Goal: Communication & Community: Answer question/provide support

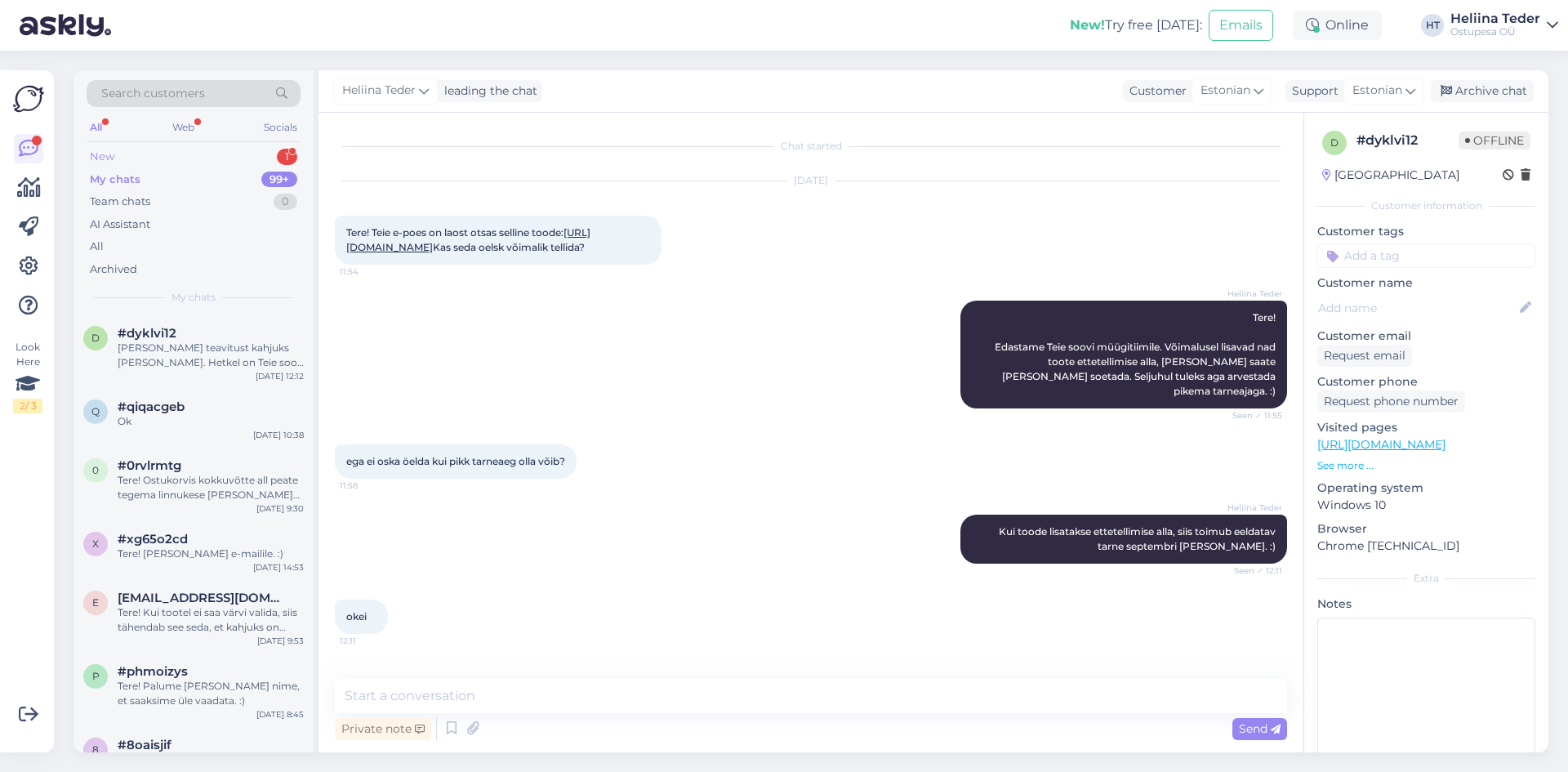
scroll to position [202, 0]
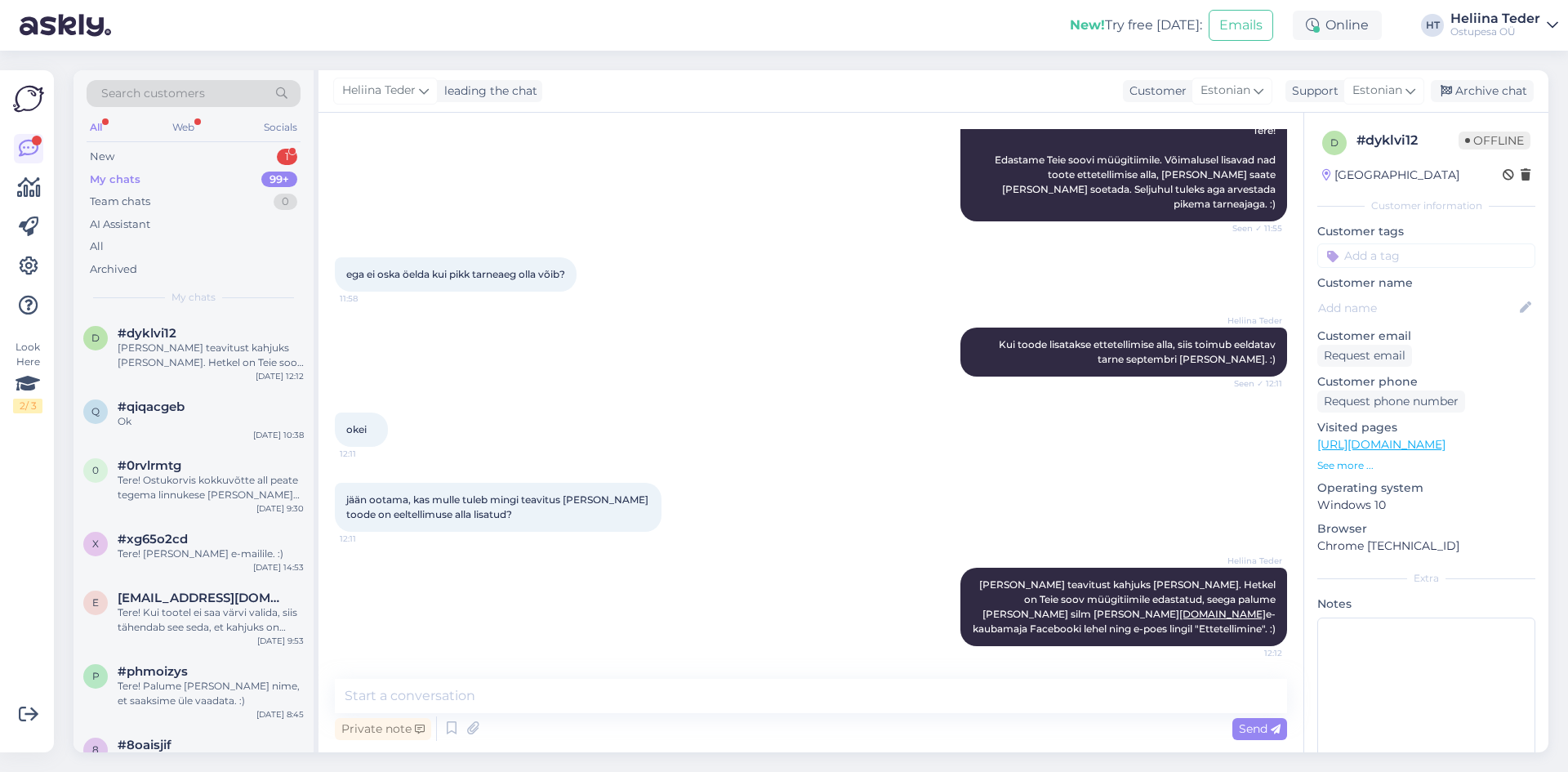
click at [168, 140] on div "All Web Socials" at bounding box center [194, 129] width 214 height 26
click at [168, 148] on div "New 1" at bounding box center [194, 157] width 214 height 23
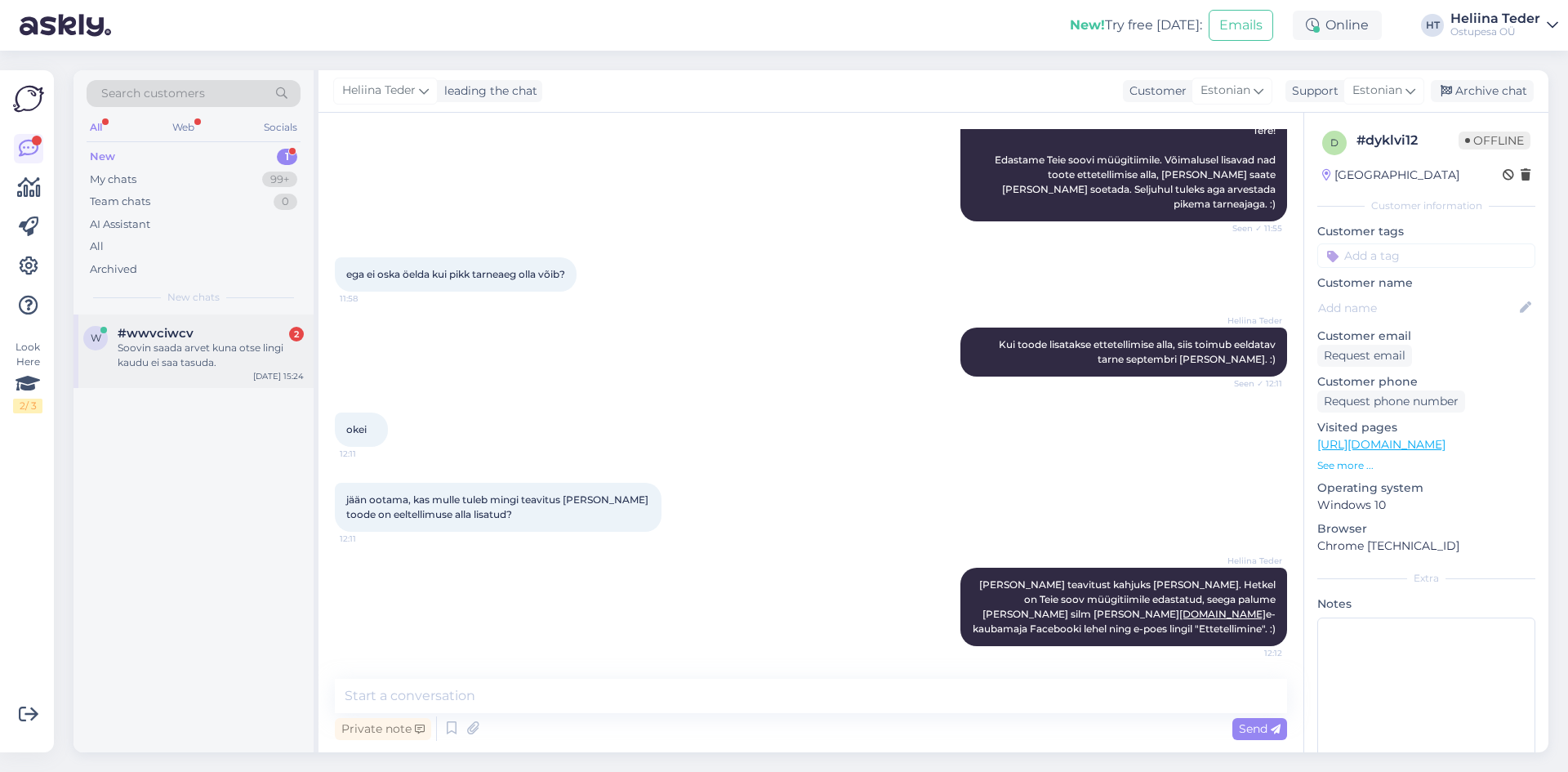
click at [178, 365] on div "Soovin saada arvet kuna otse lingi kaudu ei saa tasuda." at bounding box center [211, 355] width 186 height 30
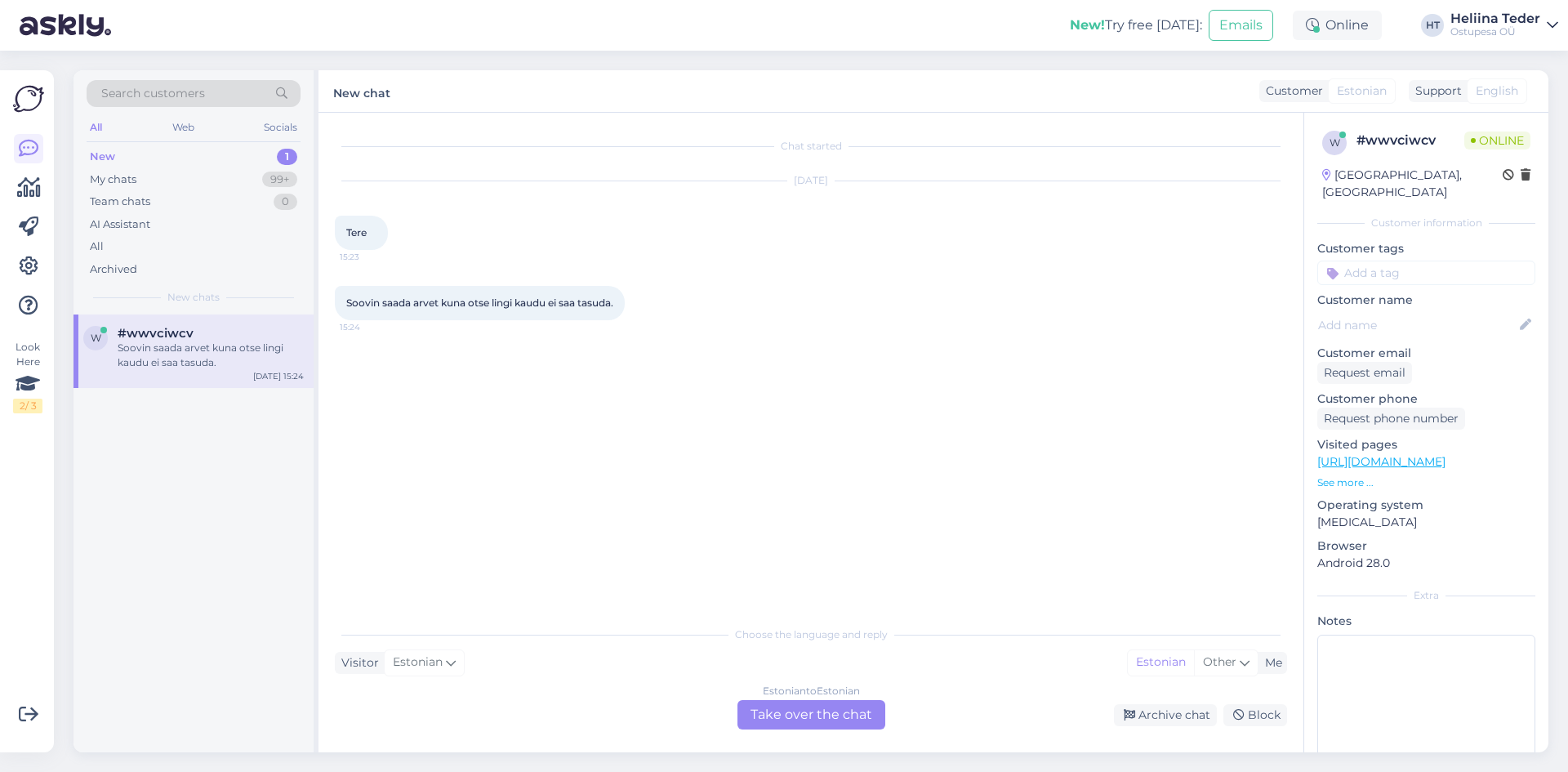
click at [759, 705] on div "Estonian to Estonian Take over the chat" at bounding box center [811, 715] width 148 height 30
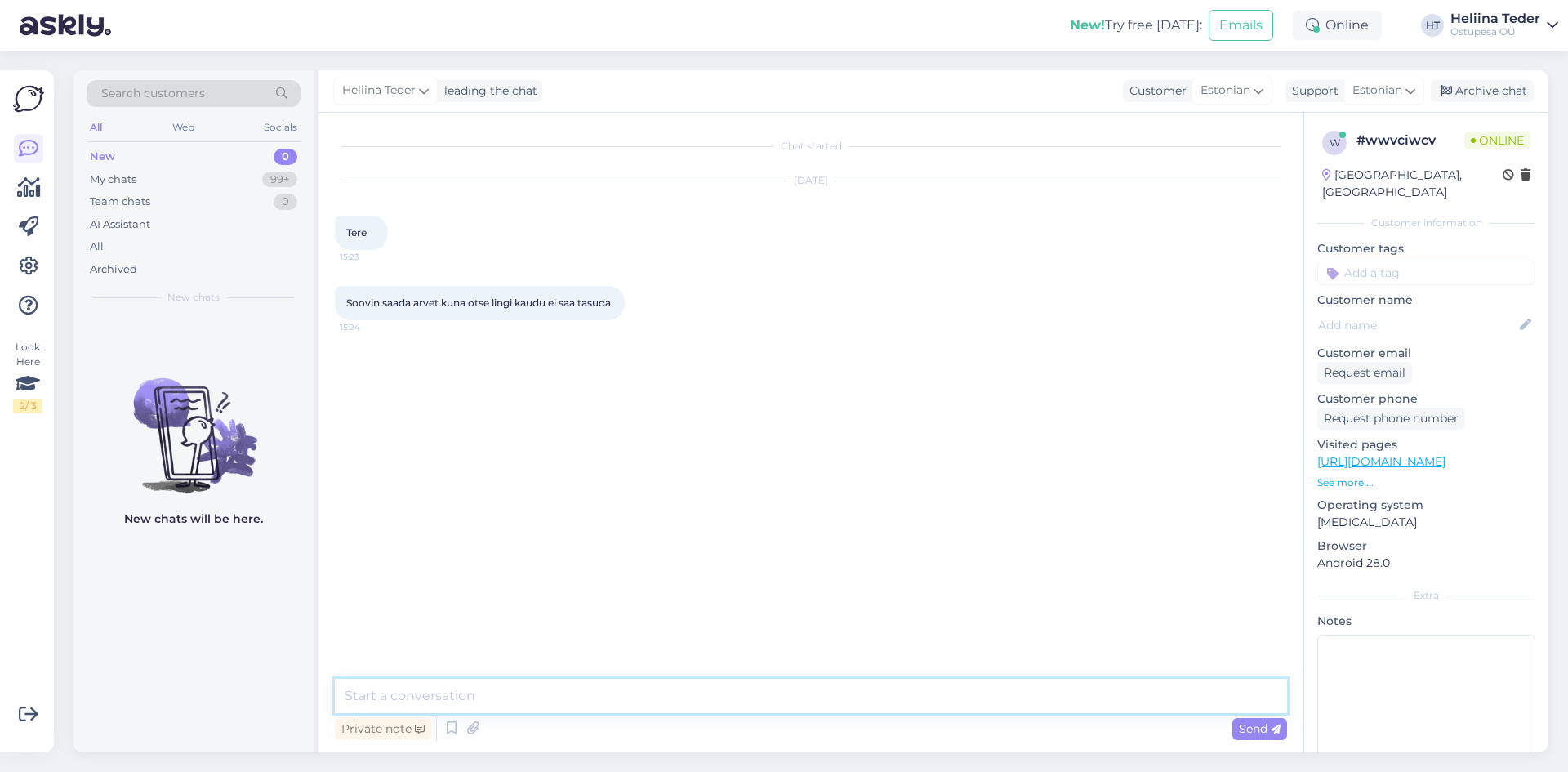
click at [659, 705] on textarea at bounding box center [810, 696] width 952 height 35
type textarea "Tere! Mis põhjusel ei õnnestu lingi kaudu tasuda? Arve kuulub tasumisele ainult…"
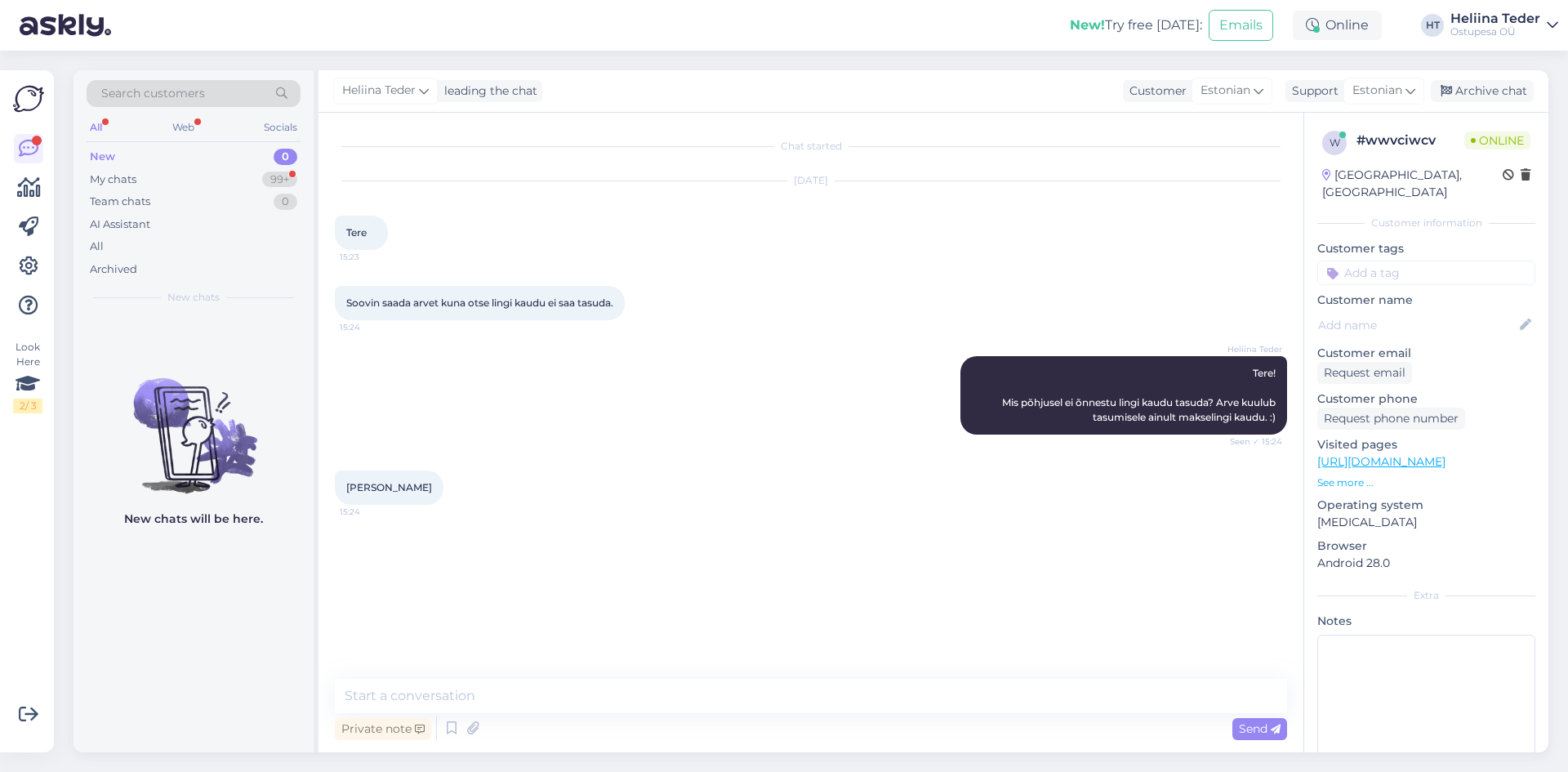
drag, startPoint x: 430, startPoint y: 482, endPoint x: 348, endPoint y: 483, distance: 82.0
click at [348, 483] on div "[PERSON_NAME] 15:24" at bounding box center [389, 488] width 109 height 35
copy span "[PERSON_NAME]"
click at [502, 703] on textarea at bounding box center [810, 696] width 952 height 35
paste textarea "[URL][DOMAIN_NAME]"
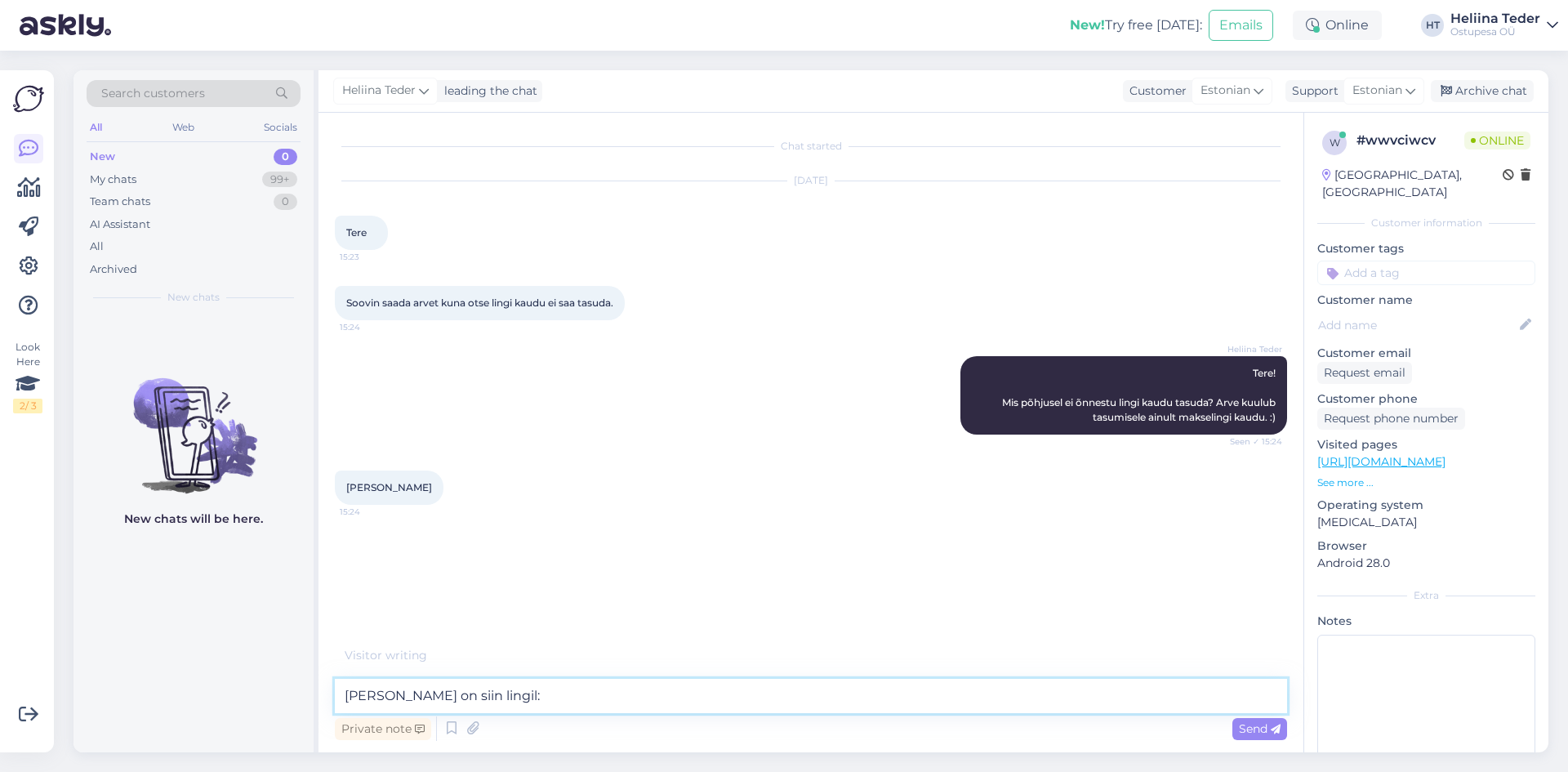
type textarea "[PERSON_NAME] on siin lingil: [URL][DOMAIN_NAME]"
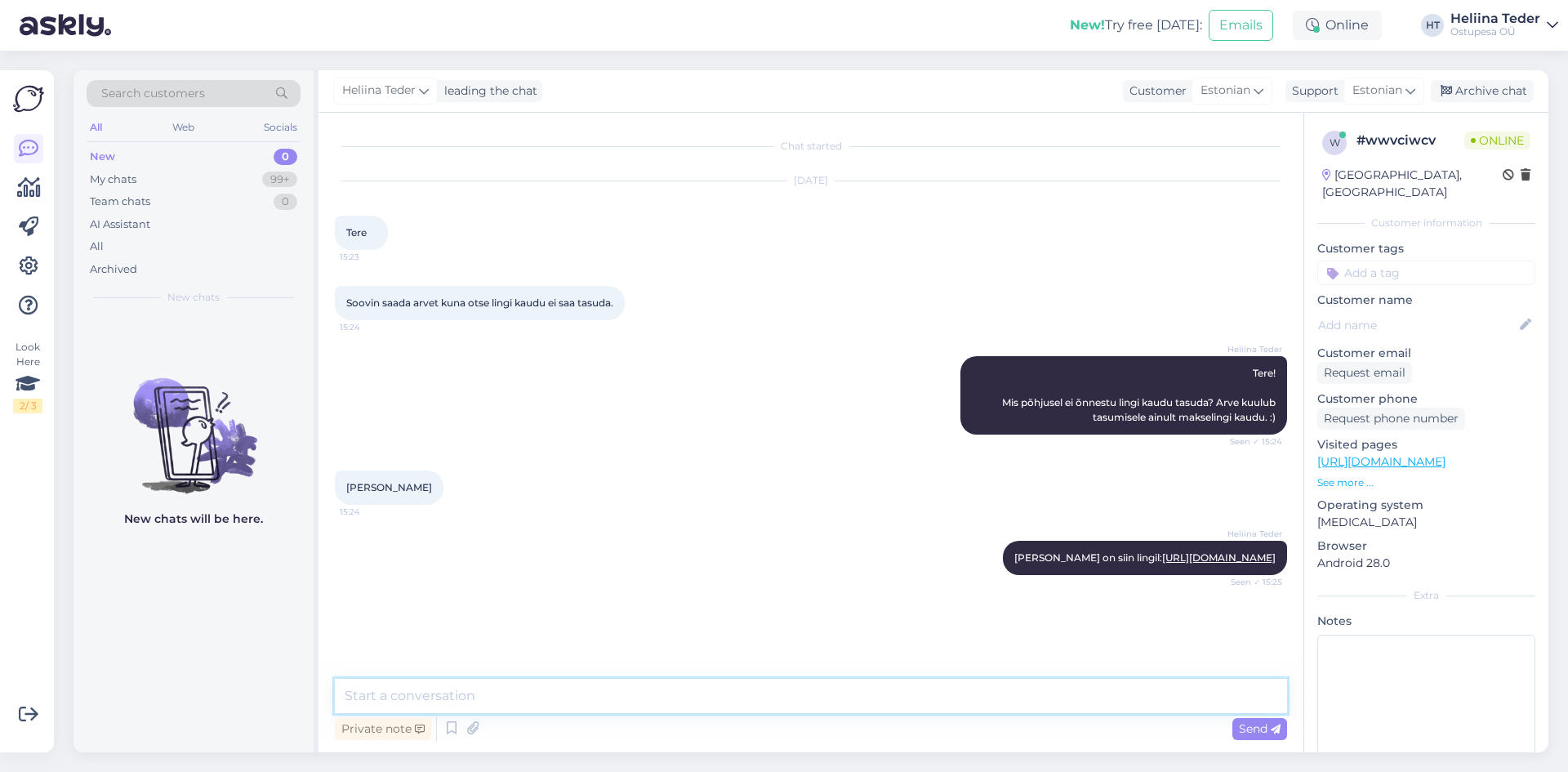
scroll to position [29, 0]
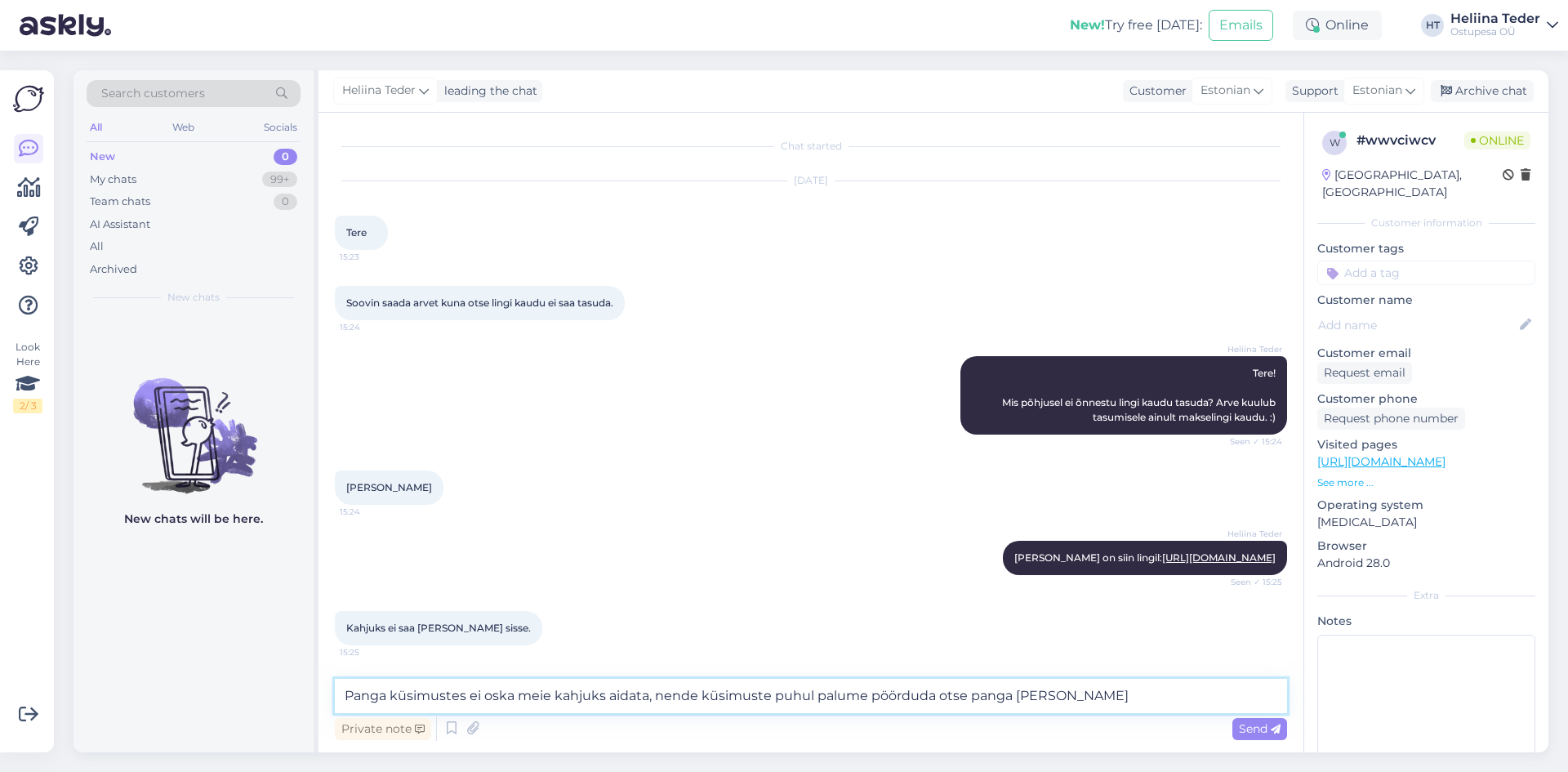
type textarea "Panga küsimustes ei oska meie kahjuks aidata, nende küsimuste puhul palume pöör…"
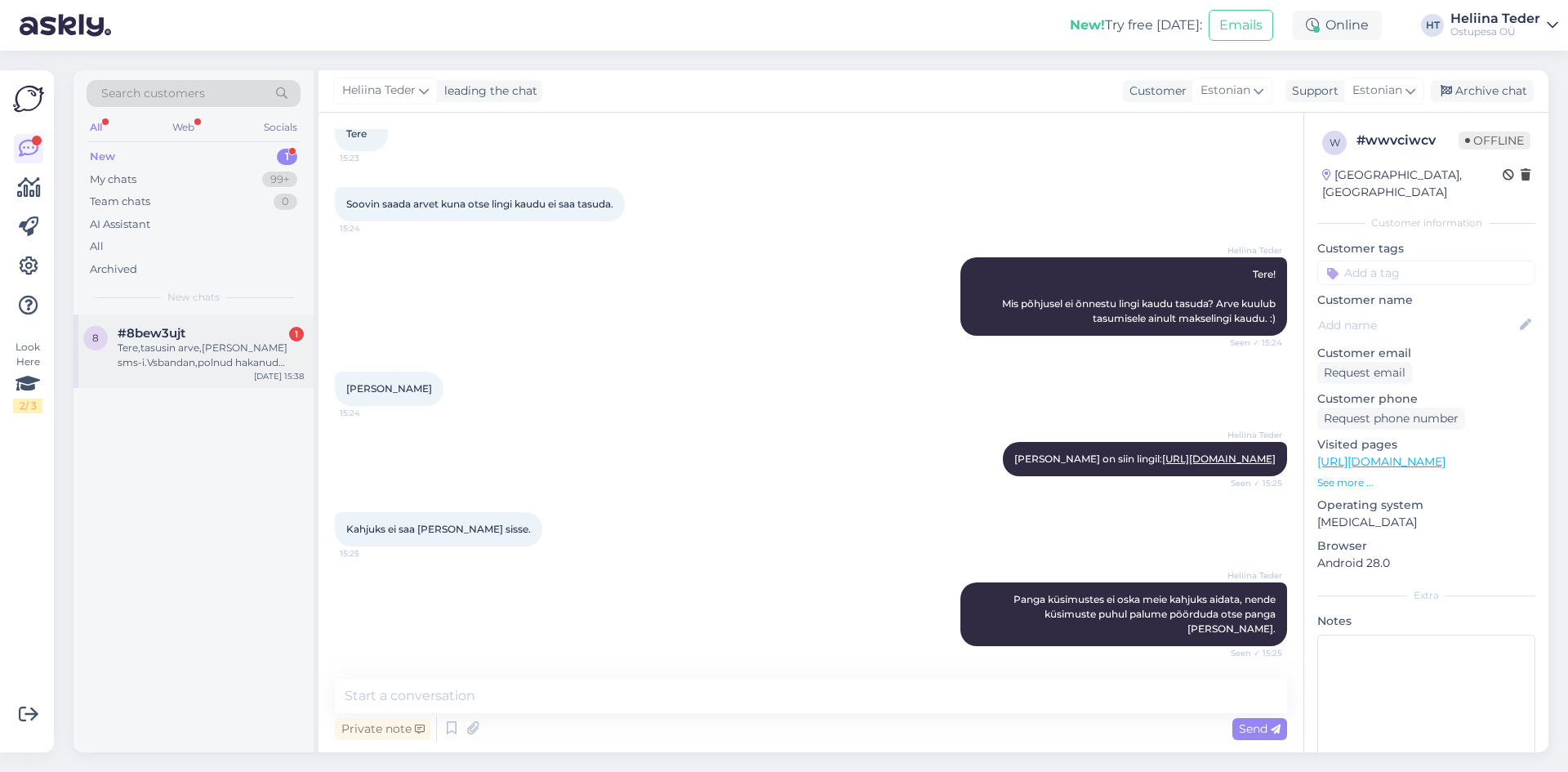
click at [143, 337] on span "#8bew3ujt" at bounding box center [152, 333] width 68 height 15
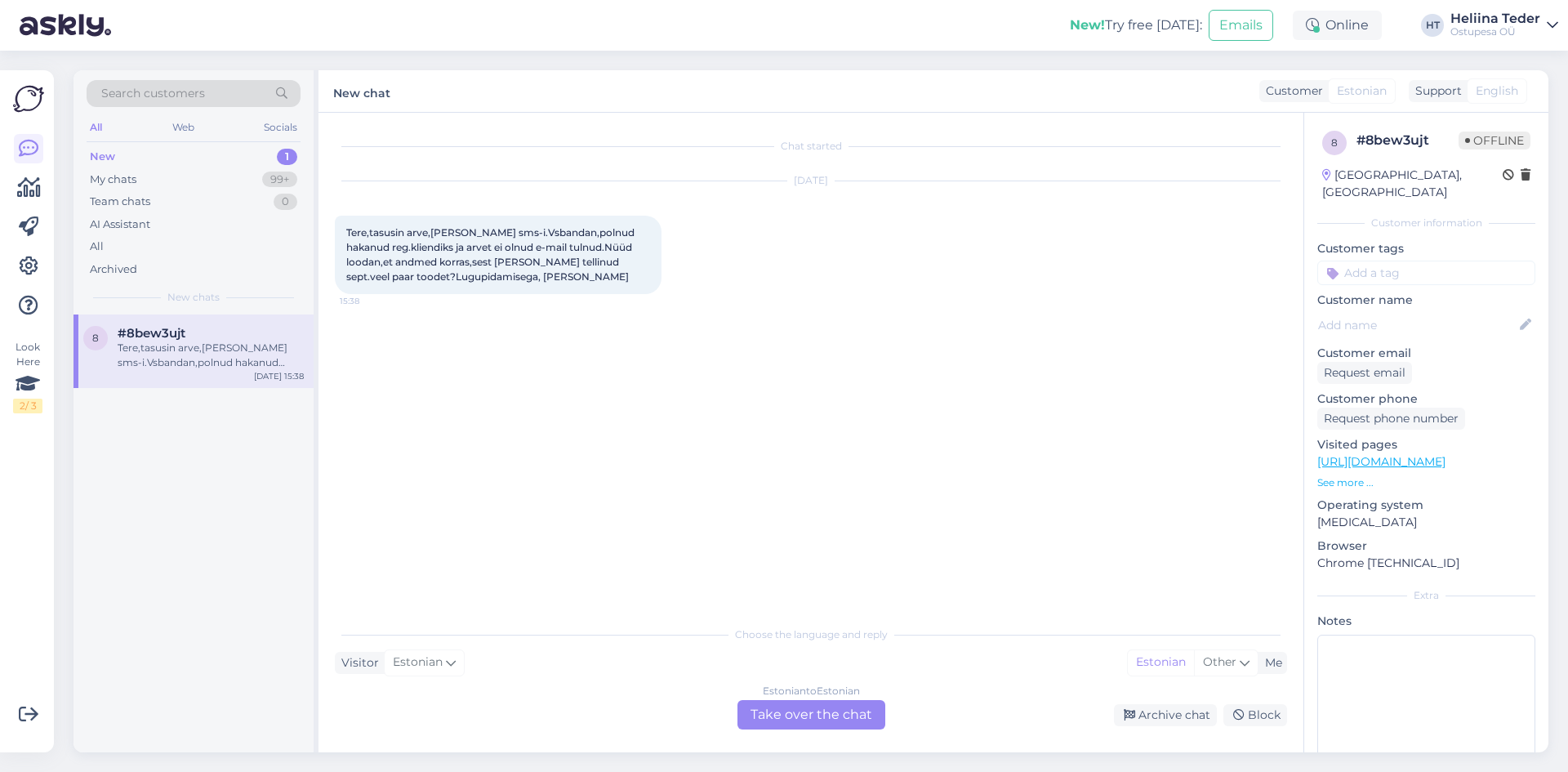
scroll to position [0, 0]
drag, startPoint x: 467, startPoint y: 230, endPoint x: 604, endPoint y: 233, distance: 137.0
click at [604, 233] on span "Tere,tasusin arve,[PERSON_NAME] sms-i.Vsbandan,polnud hakanud reg.kliendiks ja …" at bounding box center [491, 254] width 291 height 56
drag, startPoint x: 401, startPoint y: 241, endPoint x: 515, endPoint y: 243, distance: 114.0
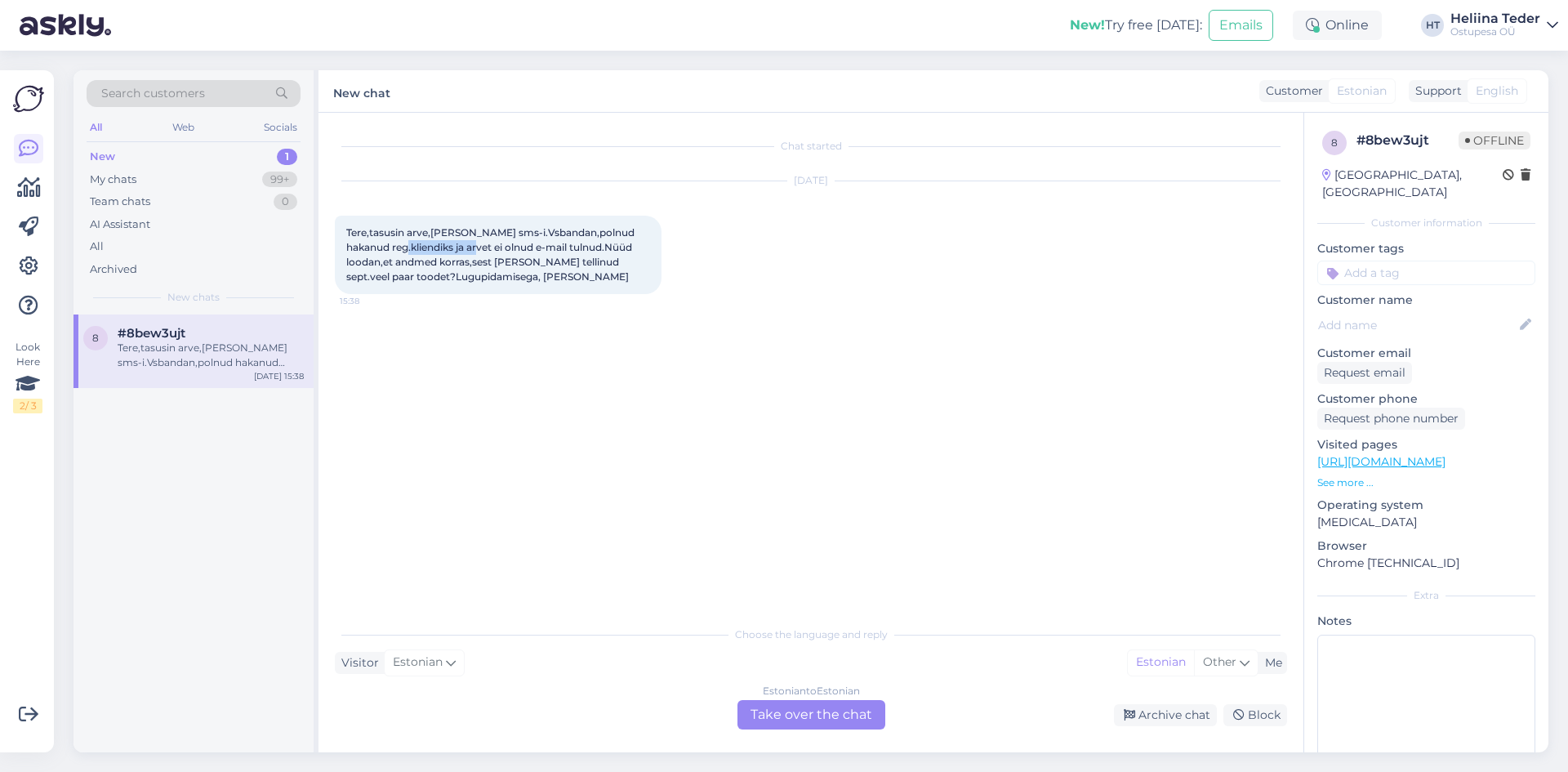
click at [501, 243] on span "Tere,tasusin arve,[PERSON_NAME] sms-i.Vsbandan,polnud hakanud reg.kliendiks ja …" at bounding box center [491, 254] width 291 height 56
click at [515, 243] on span "Tere,tasusin arve,[PERSON_NAME] sms-i.Vsbandan,polnud hakanud reg.kliendiks ja …" at bounding box center [491, 254] width 291 height 56
drag, startPoint x: 509, startPoint y: 243, endPoint x: 583, endPoint y: 254, distance: 74.8
click at [583, 254] on div "Tere,tasusin arve,[PERSON_NAME] sms-i.Vsbandan,polnud hakanud reg.kliendiks ja …" at bounding box center [498, 255] width 326 height 78
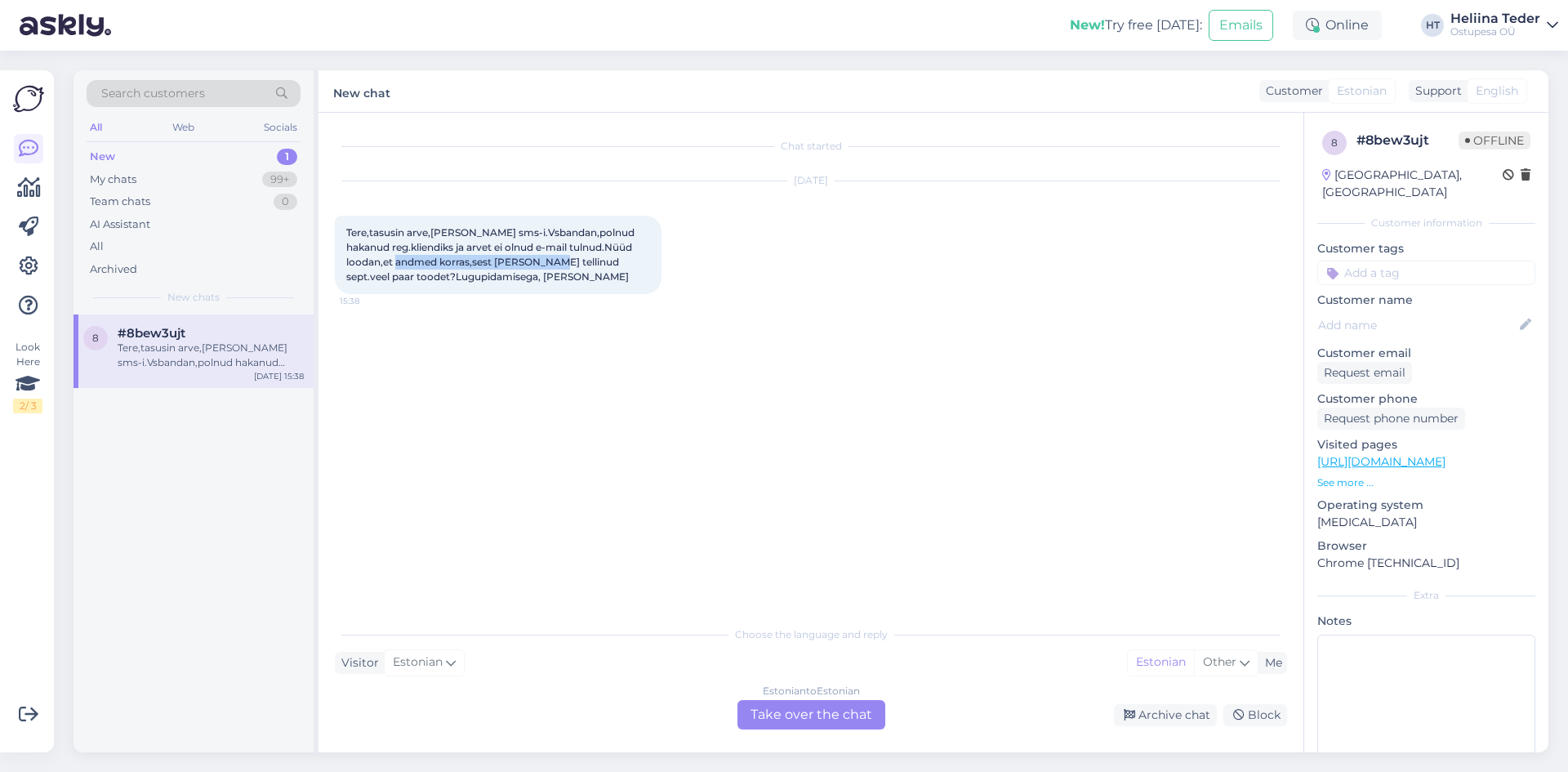
drag, startPoint x: 415, startPoint y: 264, endPoint x: 554, endPoint y: 260, distance: 139.1
click at [554, 260] on span "Tere,tasusin arve,[PERSON_NAME] sms-i.Vsbandan,polnud hakanud reg.kliendiks ja …" at bounding box center [491, 254] width 291 height 56
drag, startPoint x: 525, startPoint y: 276, endPoint x: 439, endPoint y: 271, distance: 86.1
click at [439, 271] on div "Tere,tasusin arve,[PERSON_NAME] sms-i.Vsbandan,polnud hakanud reg.kliendiks ja …" at bounding box center [498, 255] width 326 height 78
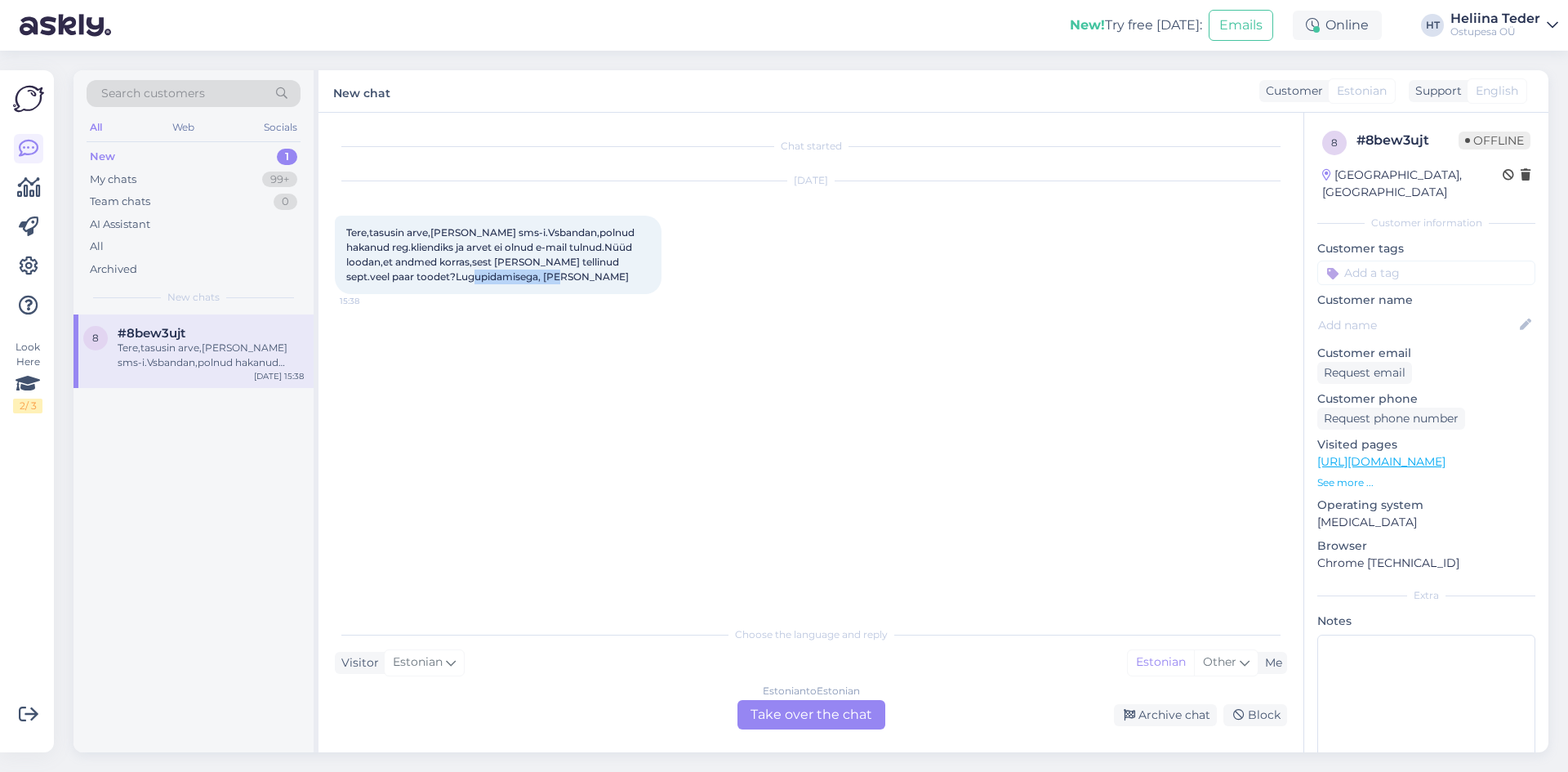
copy span "[PERSON_NAME]"
click at [777, 718] on div "Estonian to Estonian Take over the chat" at bounding box center [811, 715] width 148 height 30
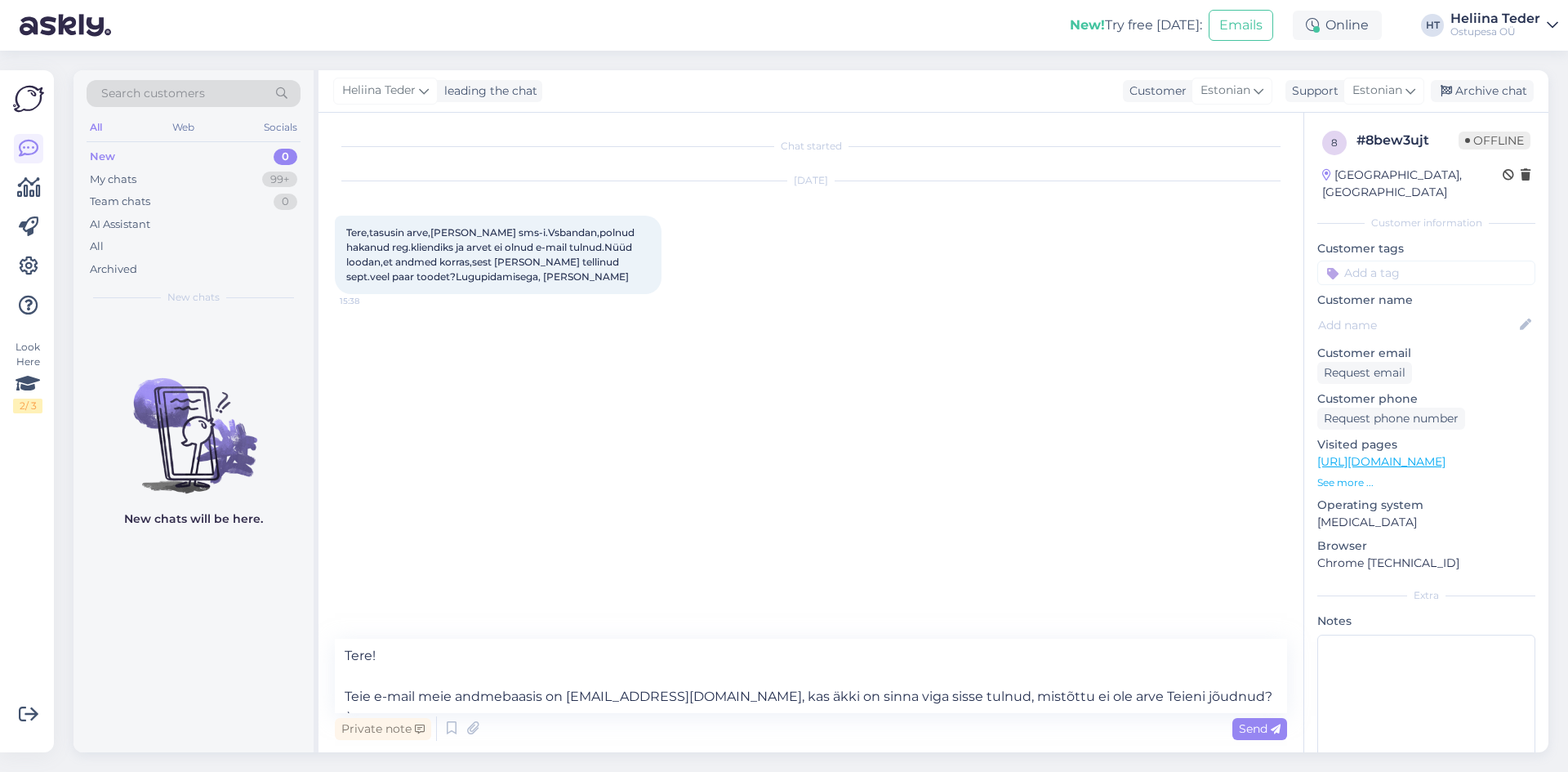
type textarea "Tere! Teie e-mail meie andmebaasis on [EMAIL_ADDRESS][DOMAIN_NAME], kas äkki on…"
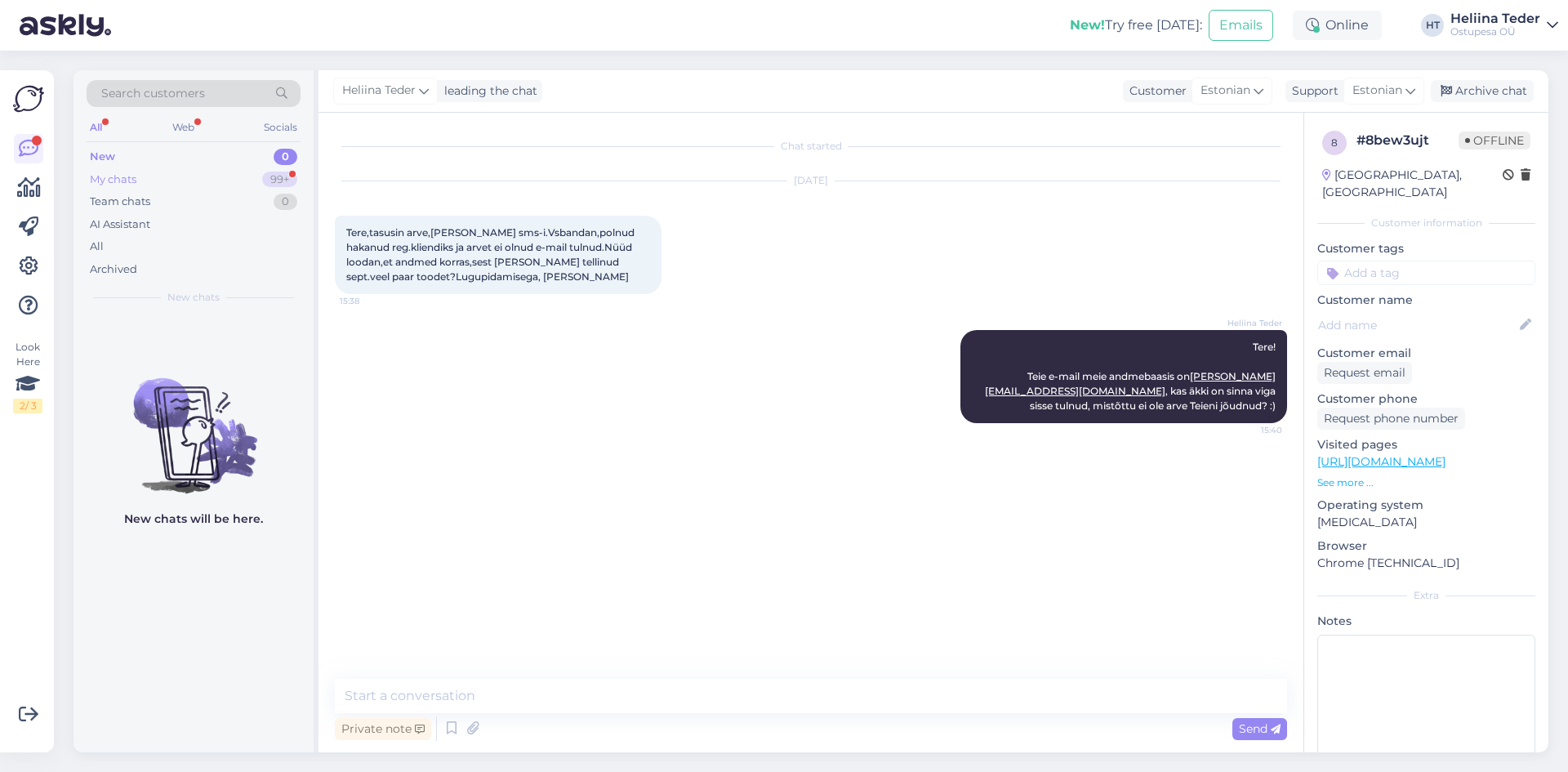
click at [117, 176] on div "My chats" at bounding box center [113, 180] width 46 height 16
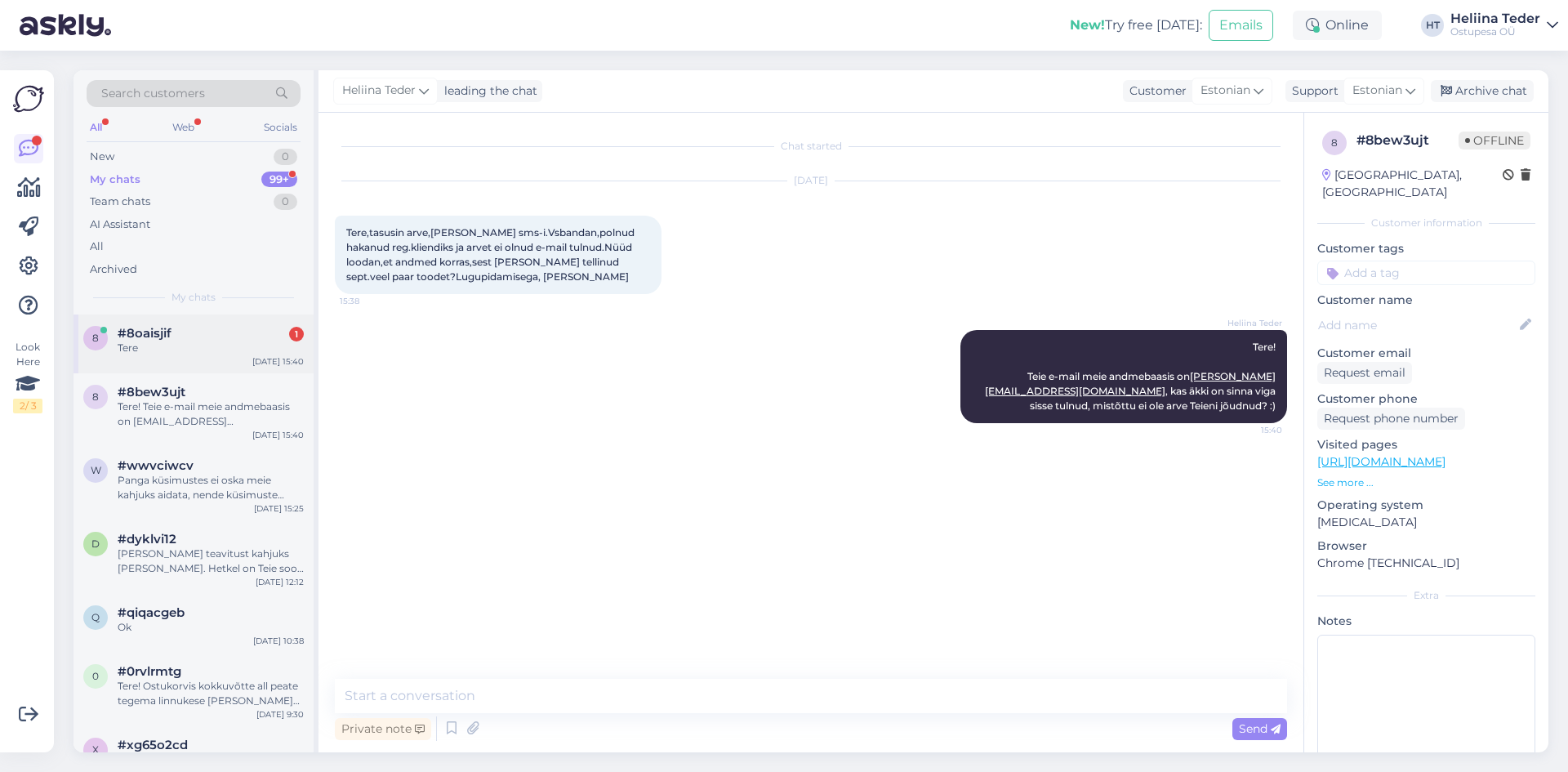
click at [150, 329] on span "#8oaisjif" at bounding box center [144, 333] width 54 height 15
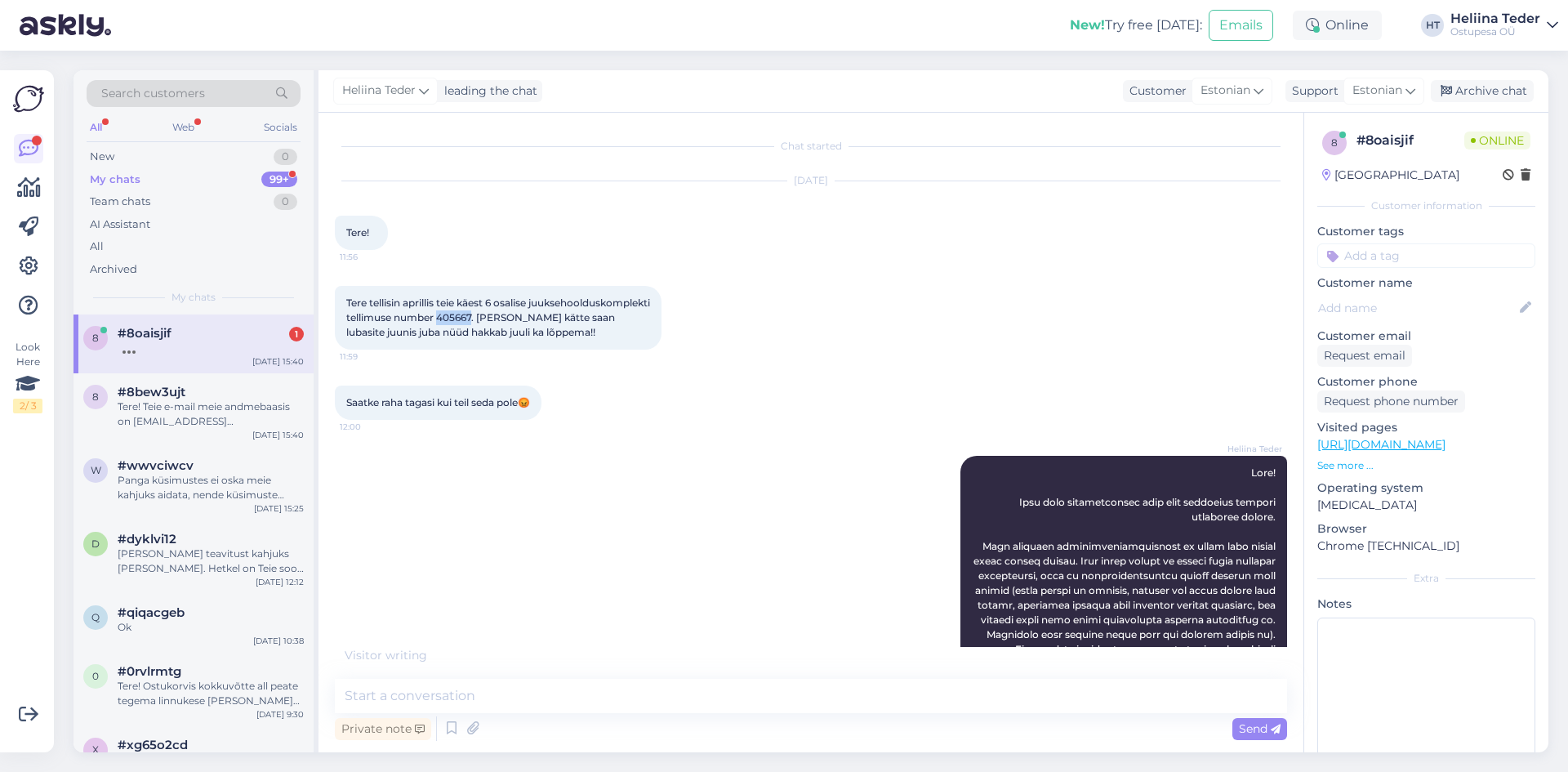
drag, startPoint x: 598, startPoint y: 314, endPoint x: 566, endPoint y: 315, distance: 32.0
click at [566, 315] on span "Tere tellisin aprillis teie käest 6 osalise juuksehoolduskomplekti tellimuse nu…" at bounding box center [499, 318] width 306 height 42
copy span "405667"
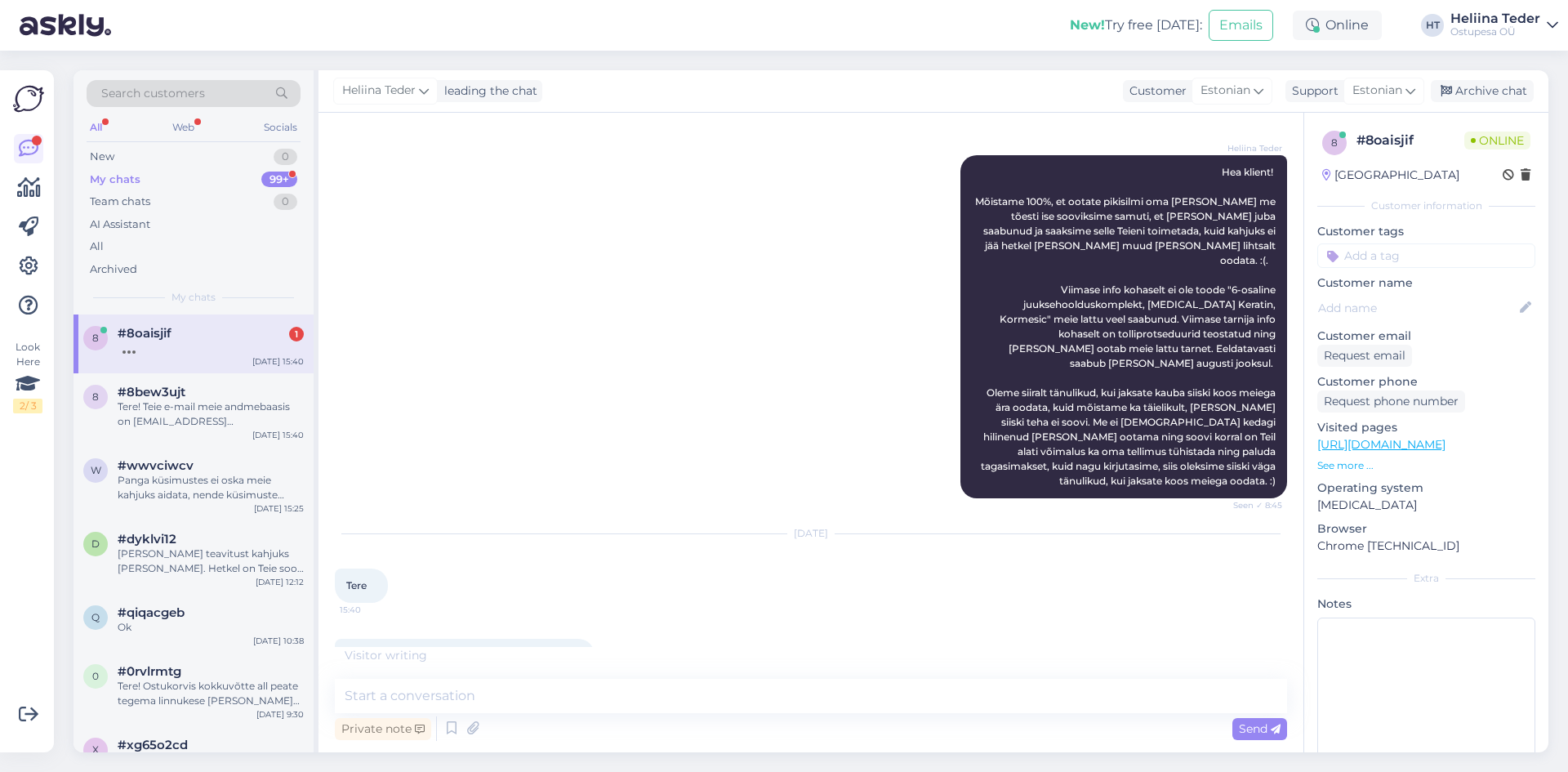
scroll to position [1273, 0]
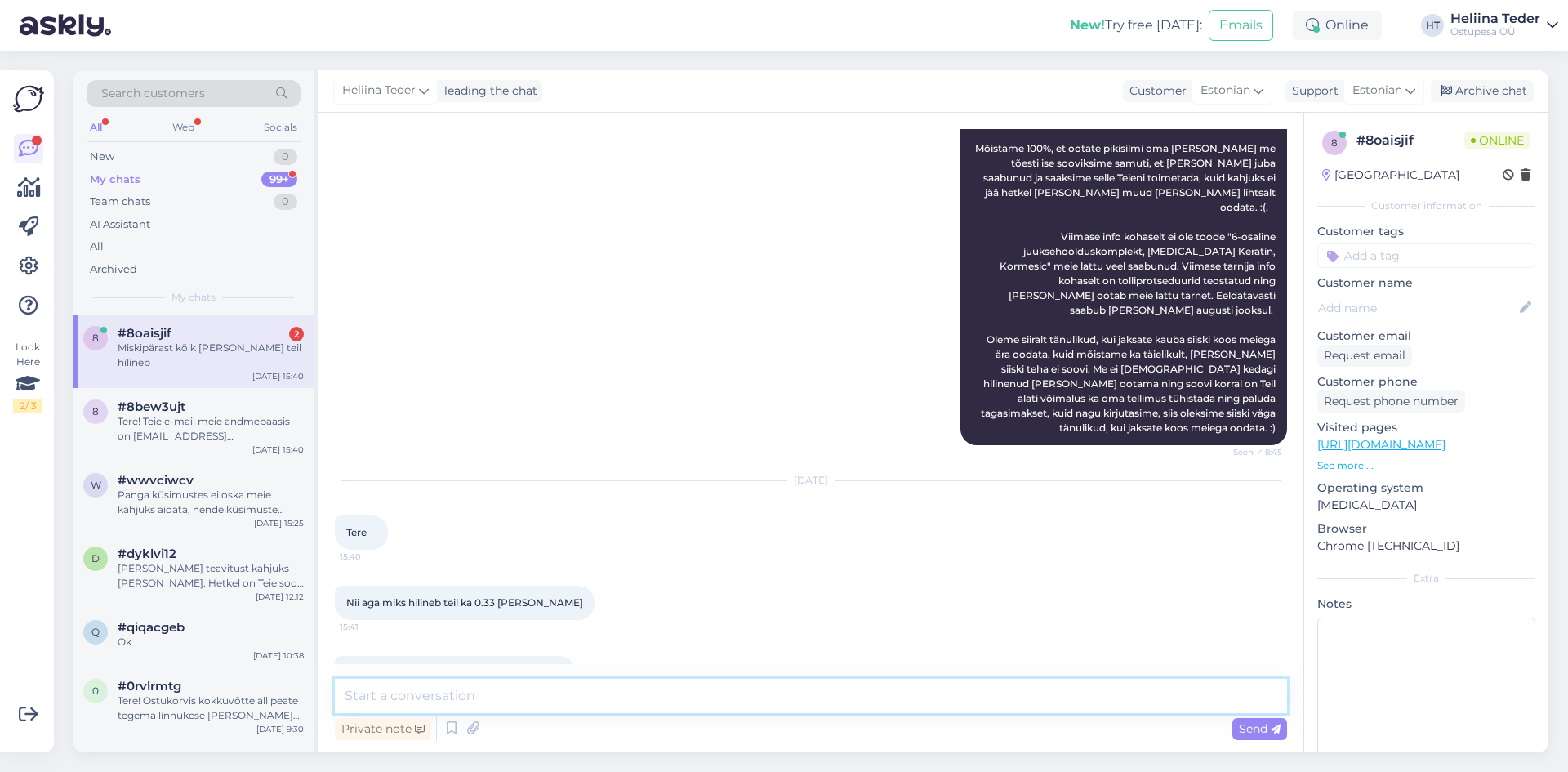
click at [450, 696] on textarea at bounding box center [810, 696] width 952 height 35
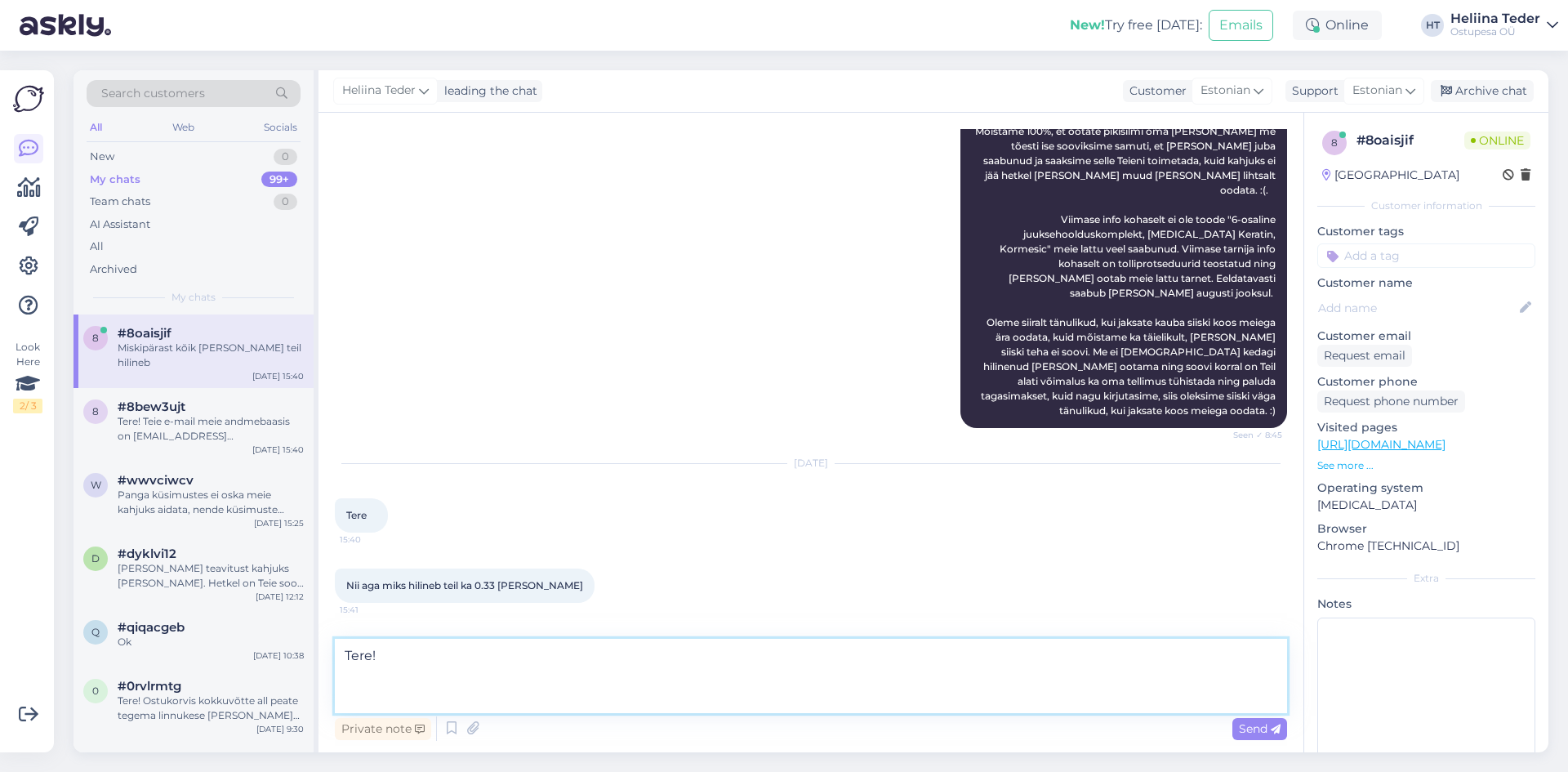
paste textarea "Kahjuks on suvine puhkusteperiood mõjutanud nii meie ettevõtte kui ka koostööpa…"
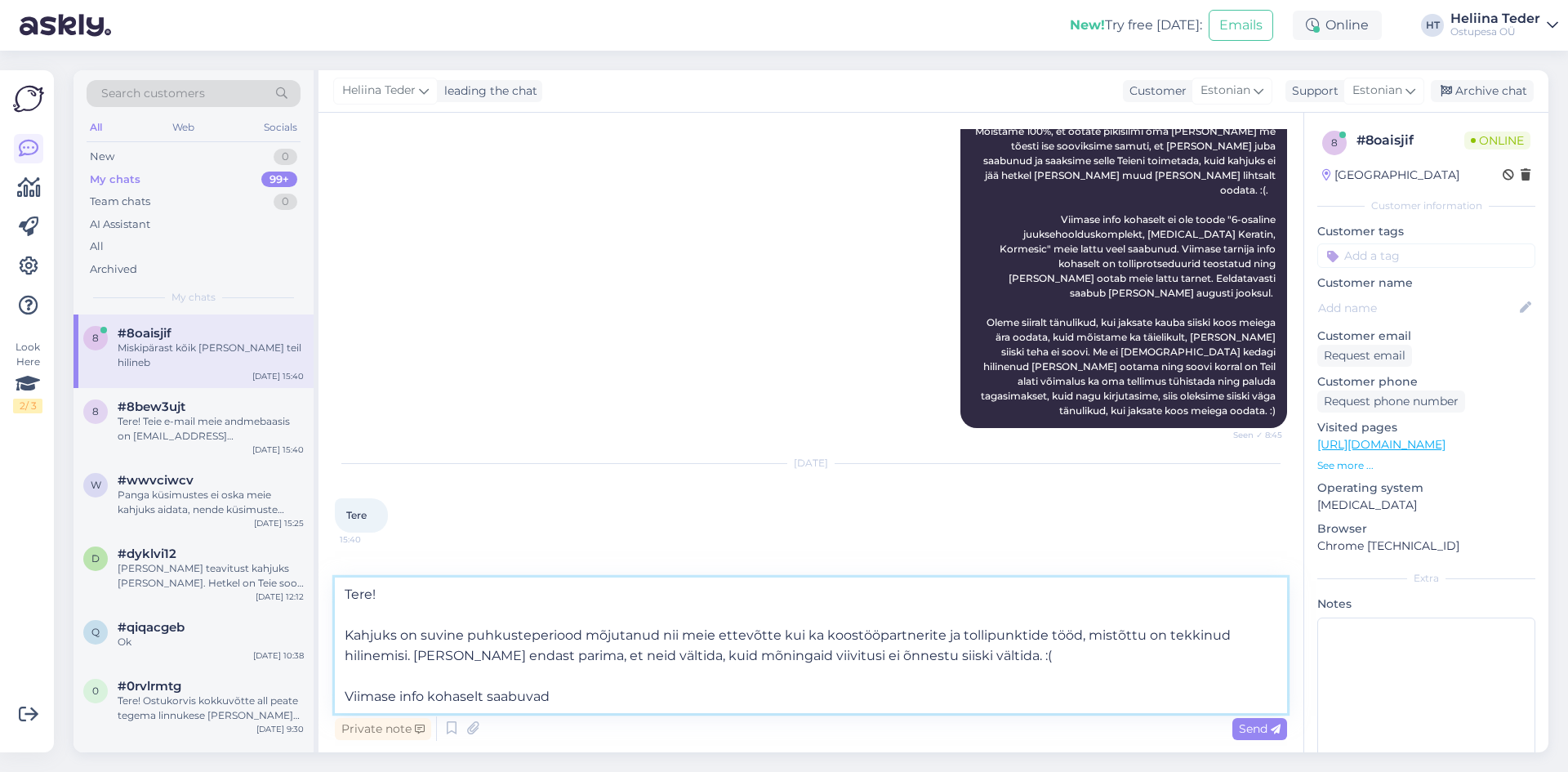
click at [558, 695] on textarea "Tere! Kahjuks on suvine puhkusteperiood mõjutanud nii meie ettevõtte kui ka koo…" at bounding box center [810, 645] width 952 height 135
paste textarea "Karastusjook, 24 x 330 ml, piklik [PERSON_NAME]"
click at [940, 702] on textarea "Tere! Kahjuks on suvine puhkusteperiood mõjutanud nii meie ettevõtte kui ka koo…" at bounding box center [810, 645] width 952 height 135
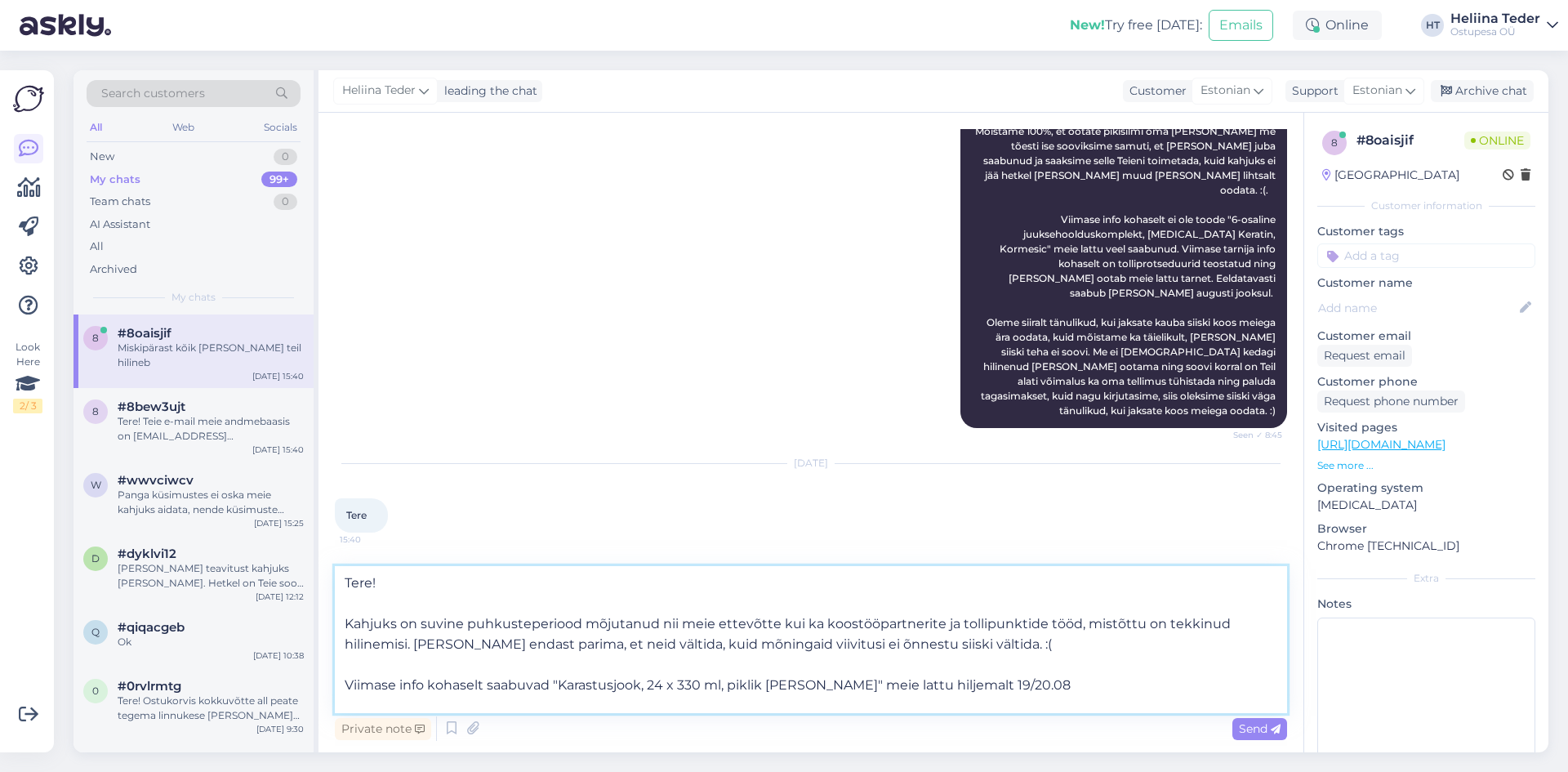
scroll to position [21, 0]
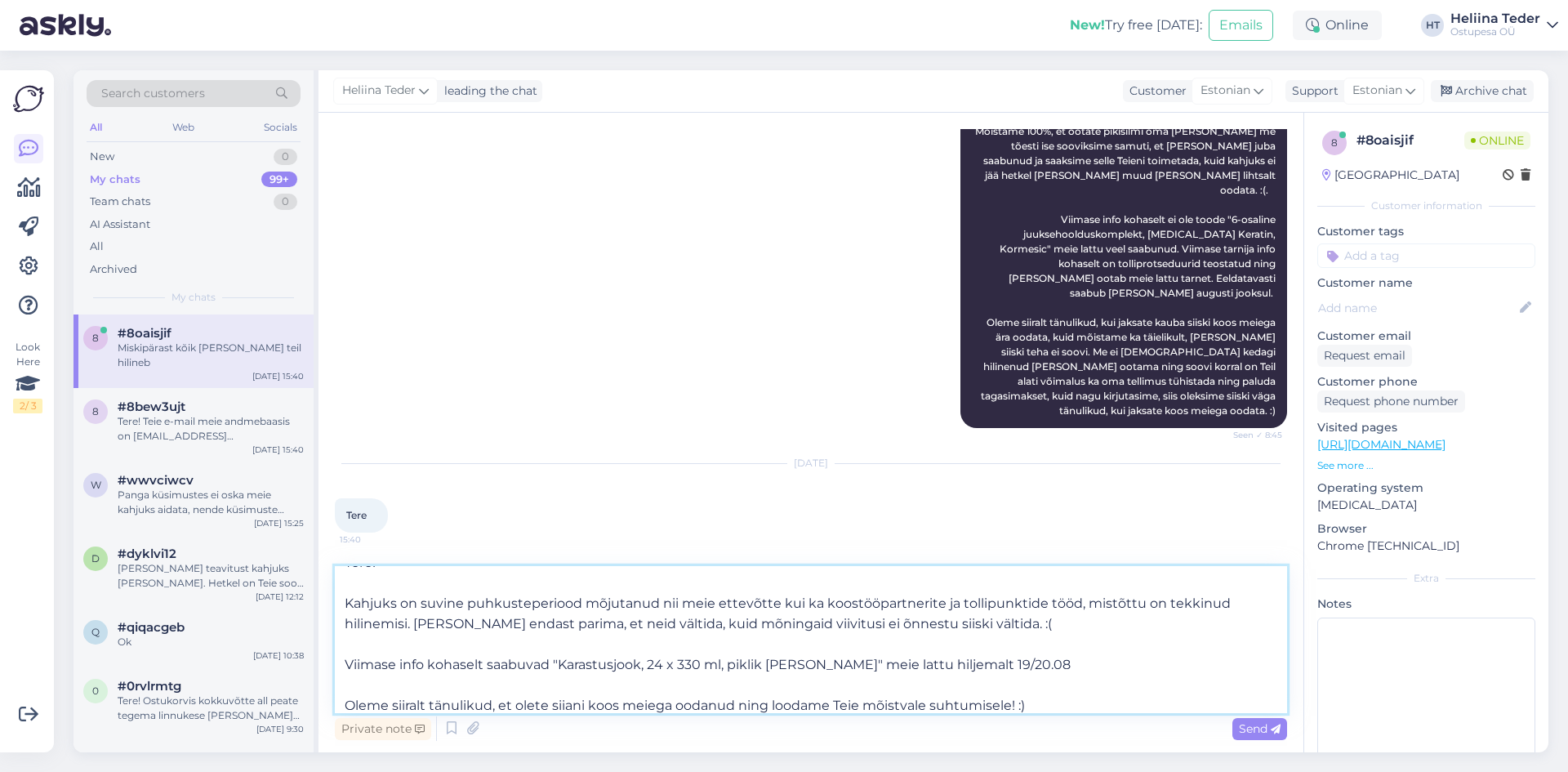
type textarea "Tere! Kahjuks on suvine puhkusteperiood mõjutanud nii meie ettevõtte kui ka koo…"
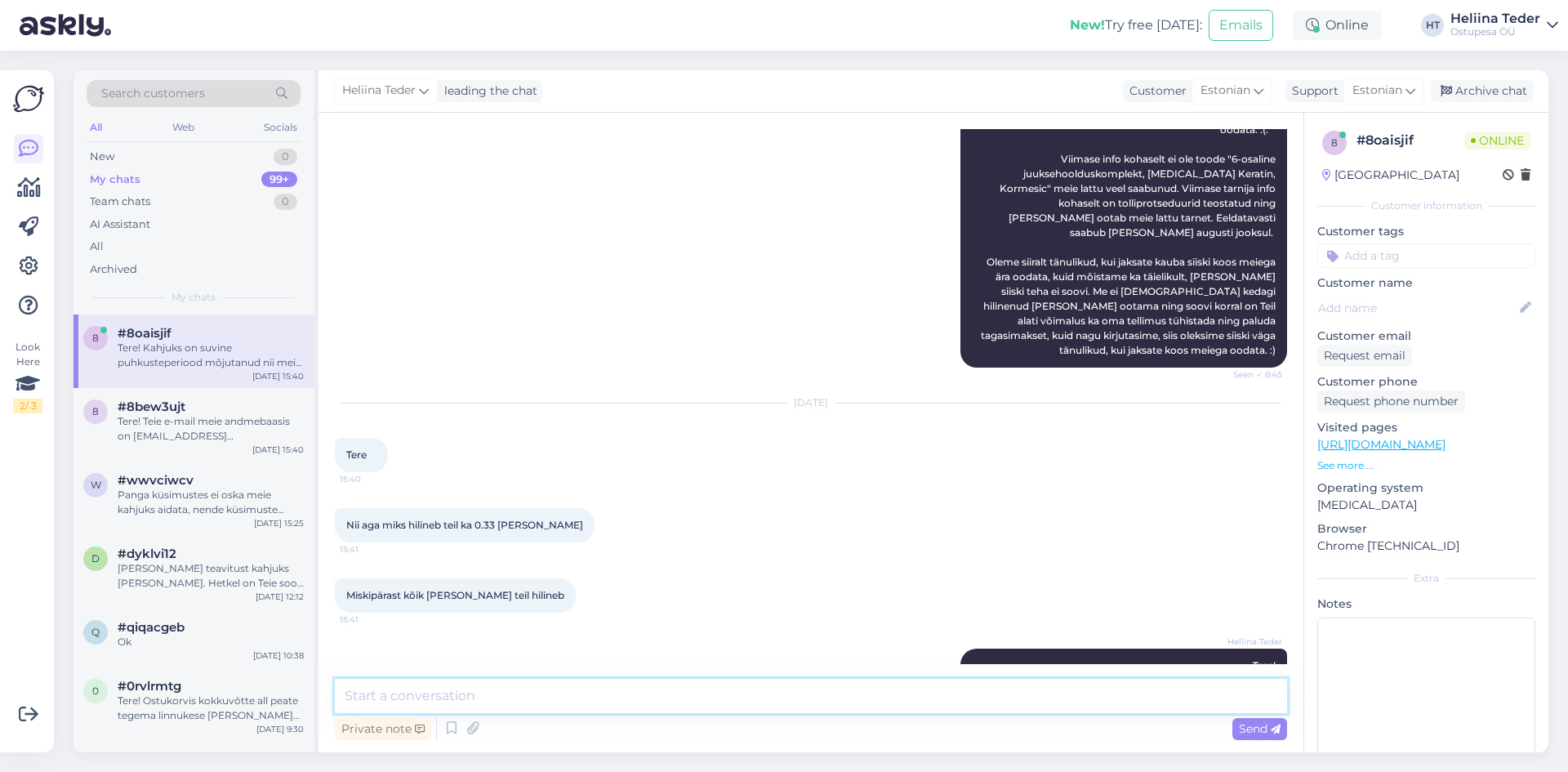
scroll to position [1521, 0]
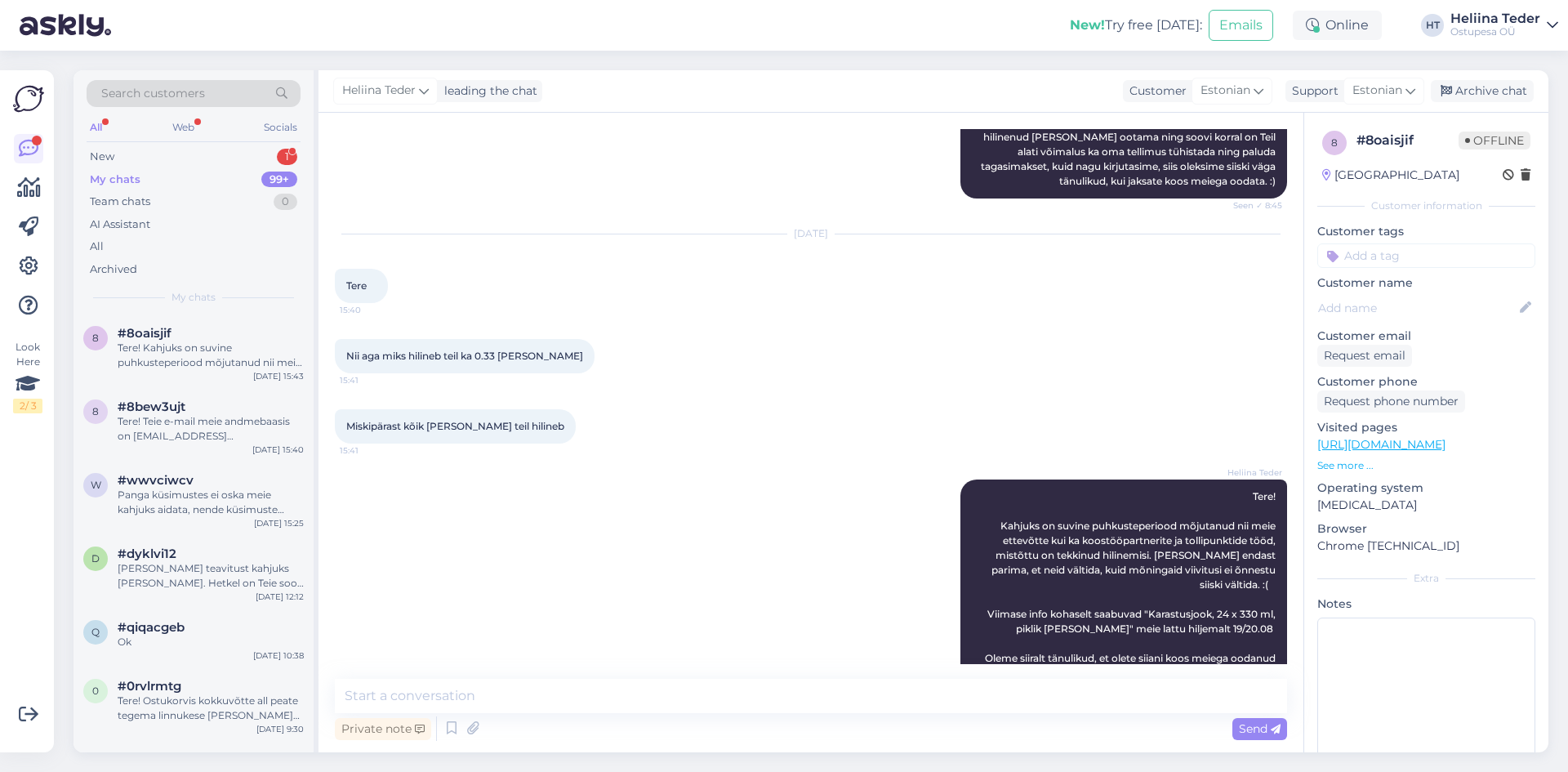
click at [181, 168] on div "My chats 99+" at bounding box center [194, 180] width 214 height 23
click at [121, 160] on div "New 1" at bounding box center [194, 157] width 214 height 23
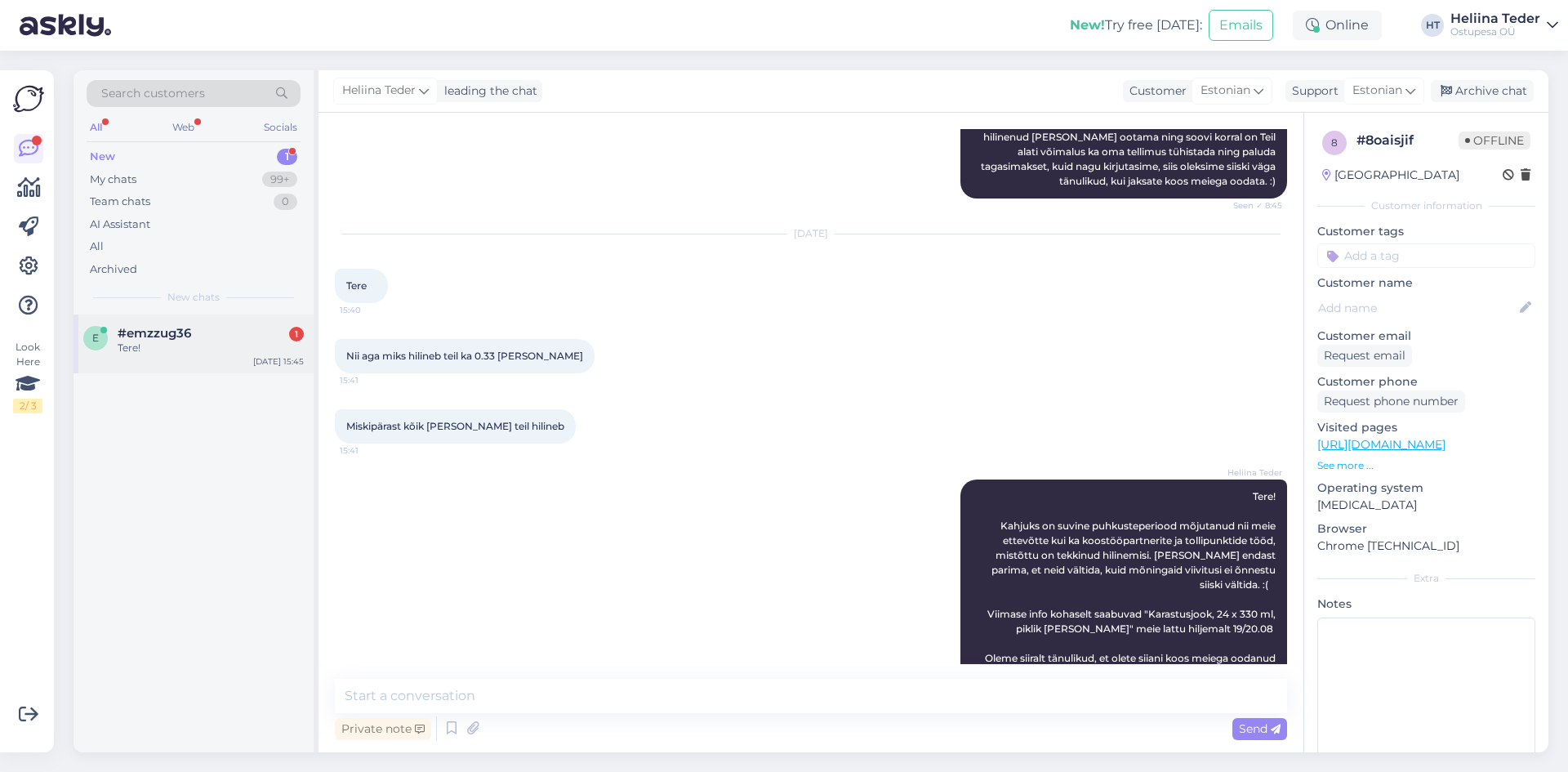
click at [185, 365] on div "e #emzzug36 1 Tere! [DATE] 15:45" at bounding box center [193, 343] width 240 height 59
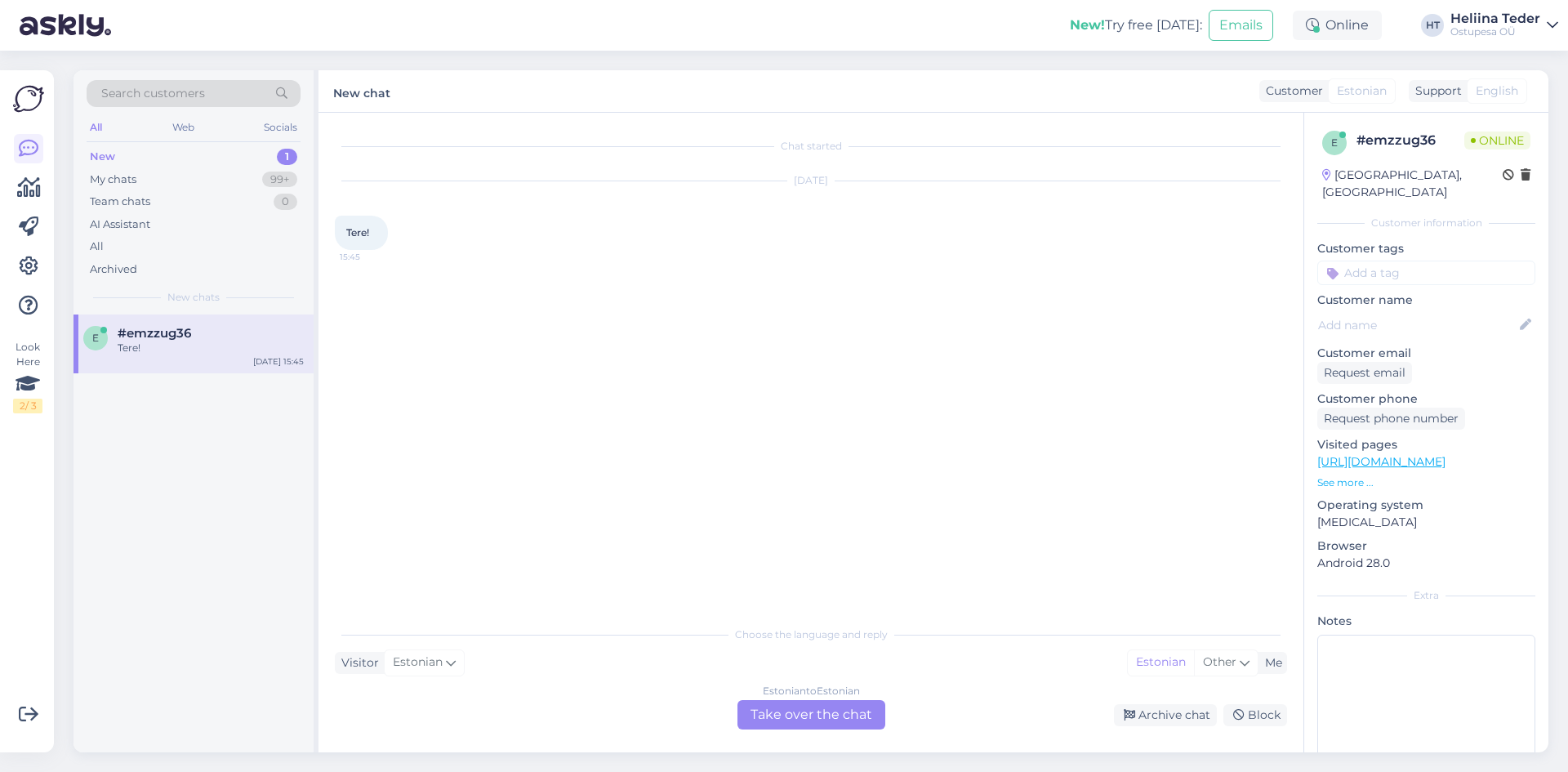
click at [760, 733] on div "Chat started [DATE] Tere! 15:45 Choose the language and reply Visitor Estonian …" at bounding box center [810, 433] width 985 height 640
click at [762, 716] on div "Estonian to Estonian Take over the chat" at bounding box center [811, 715] width 148 height 30
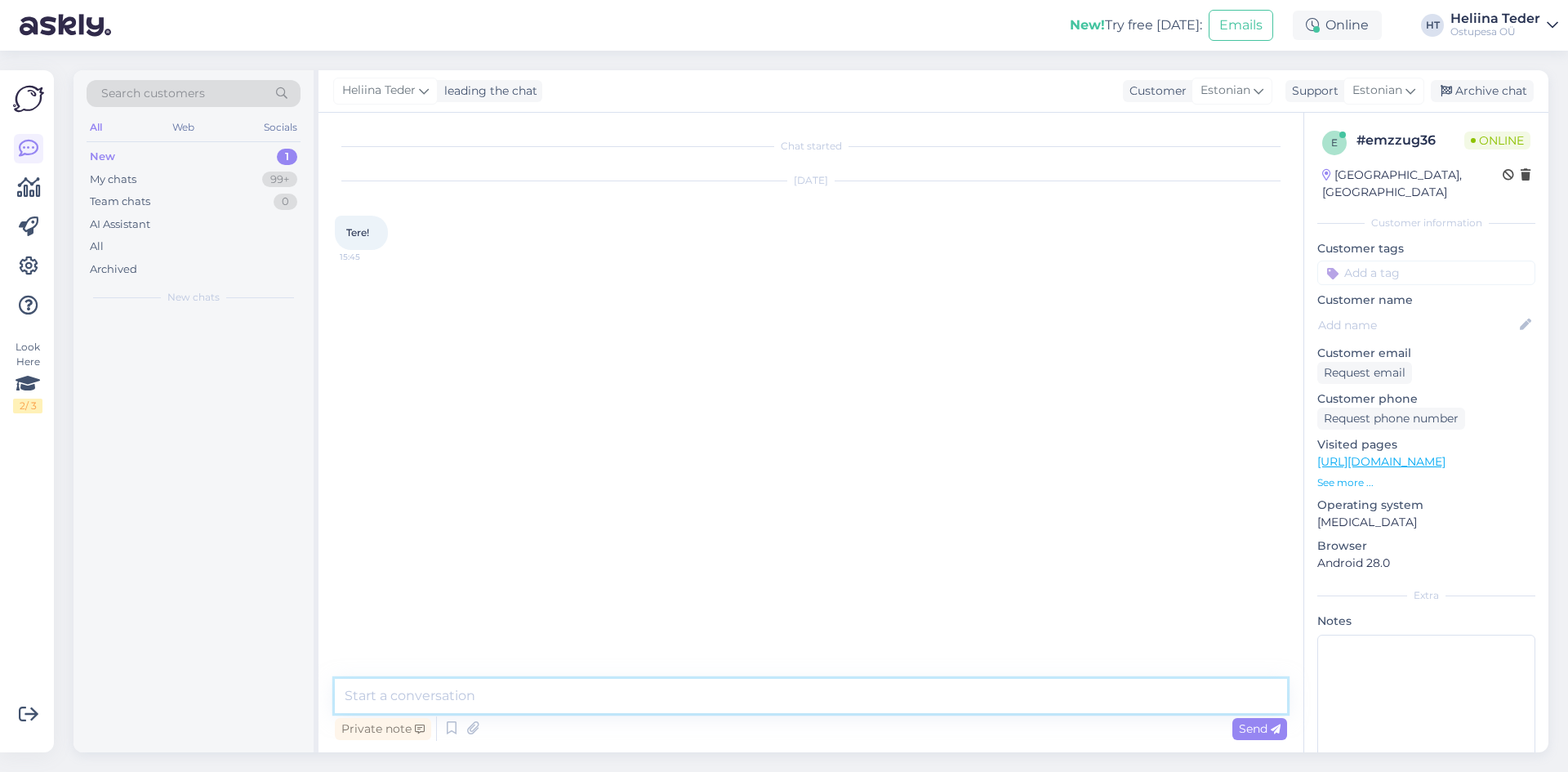
click at [535, 698] on textarea at bounding box center [810, 696] width 952 height 35
type textarea "Tere! :)"
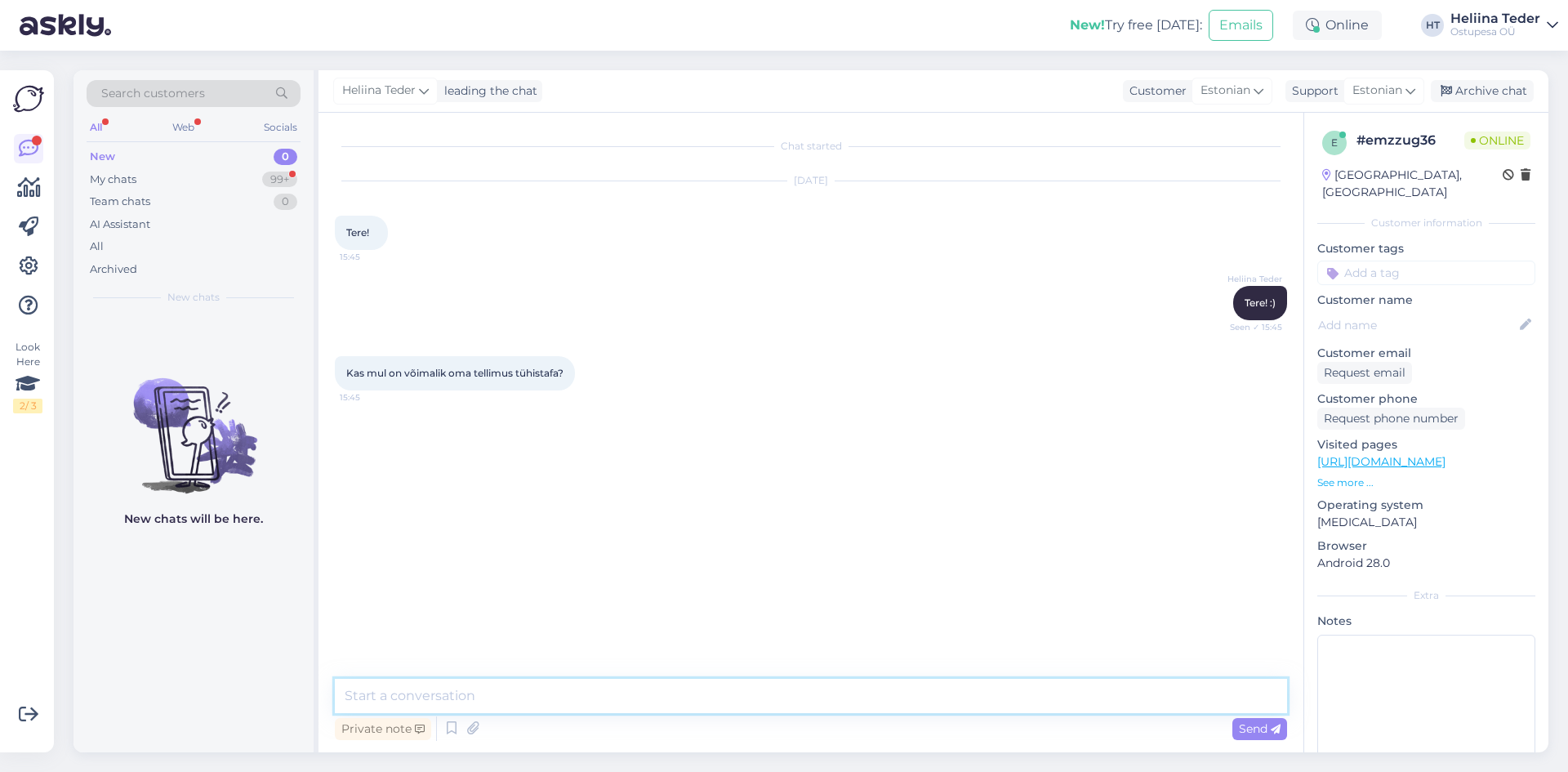
click at [511, 690] on textarea at bounding box center [810, 696] width 952 height 35
click at [550, 688] on textarea at bounding box center [810, 696] width 952 height 35
type textarea "Palume Teie nime, et saaksime täpsemalt üle vaadata. :)"
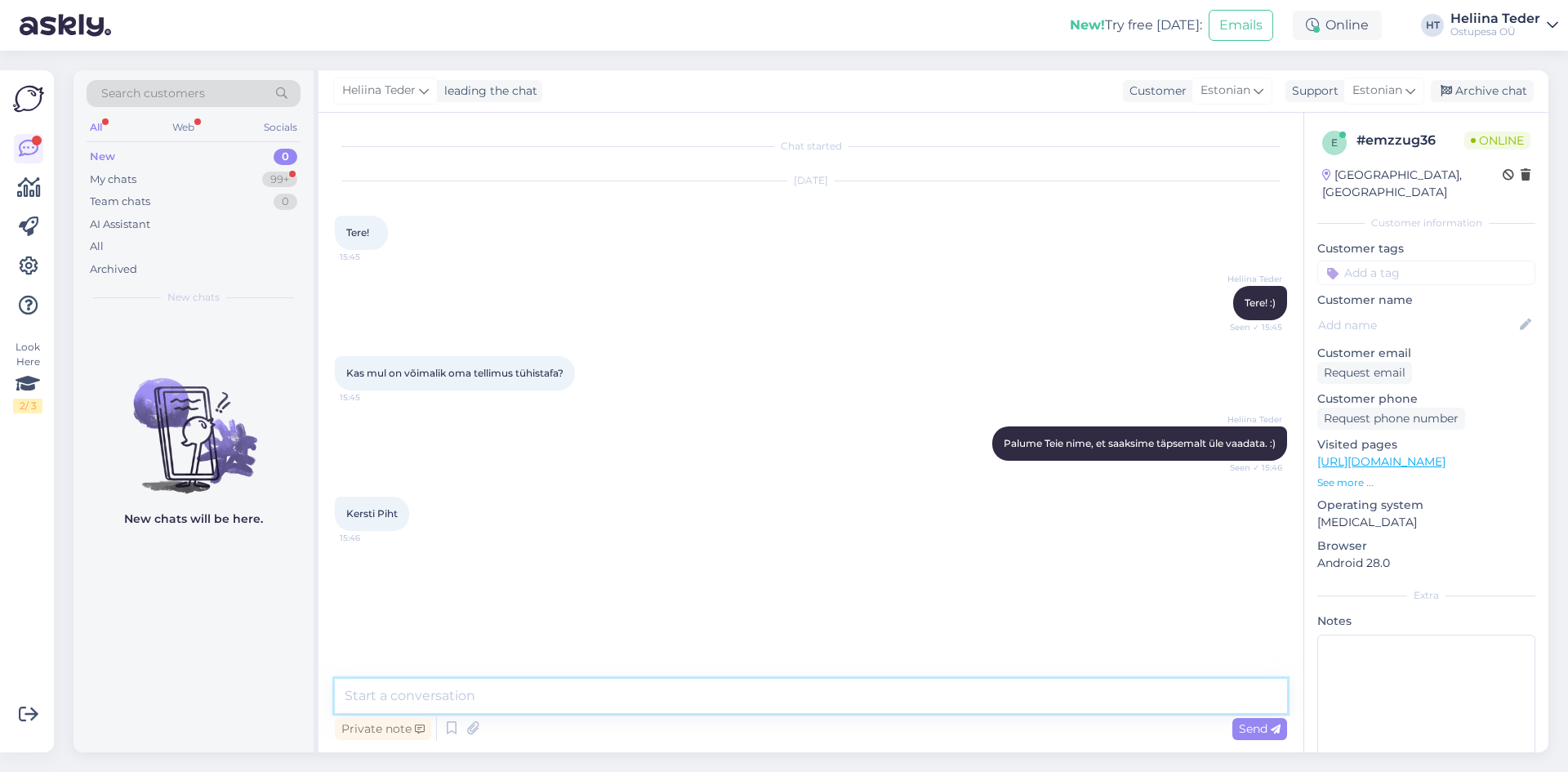
paste textarea "Tere! [PERSON_NAME] tellinud vastavalt soovidele, arvestades [PERSON_NAME]/soov…"
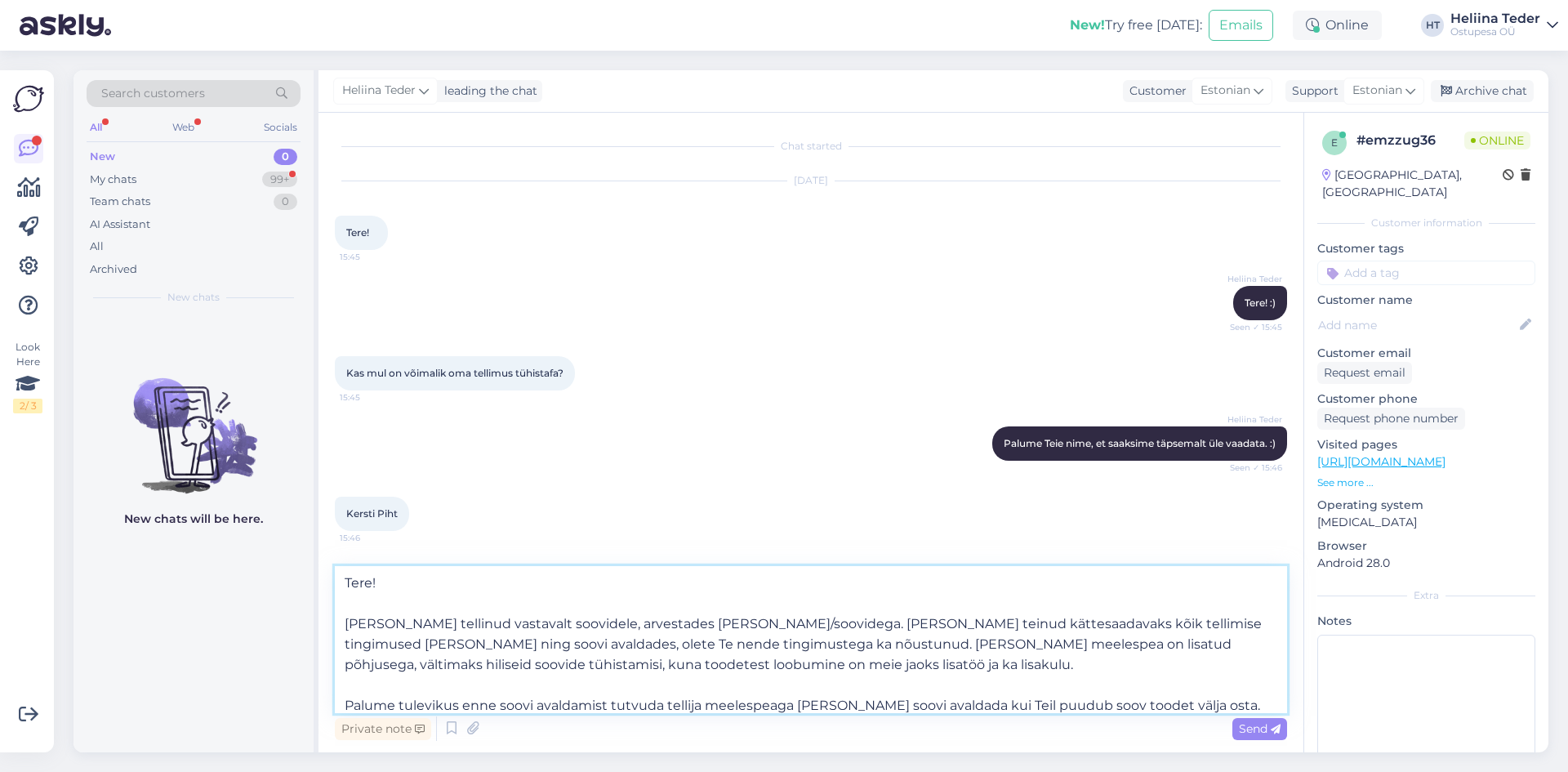
click at [346, 619] on textarea "Tere! [PERSON_NAME] tellinud vastavalt soovidele, arvestades [PERSON_NAME]/soov…" at bounding box center [810, 640] width 952 height 147
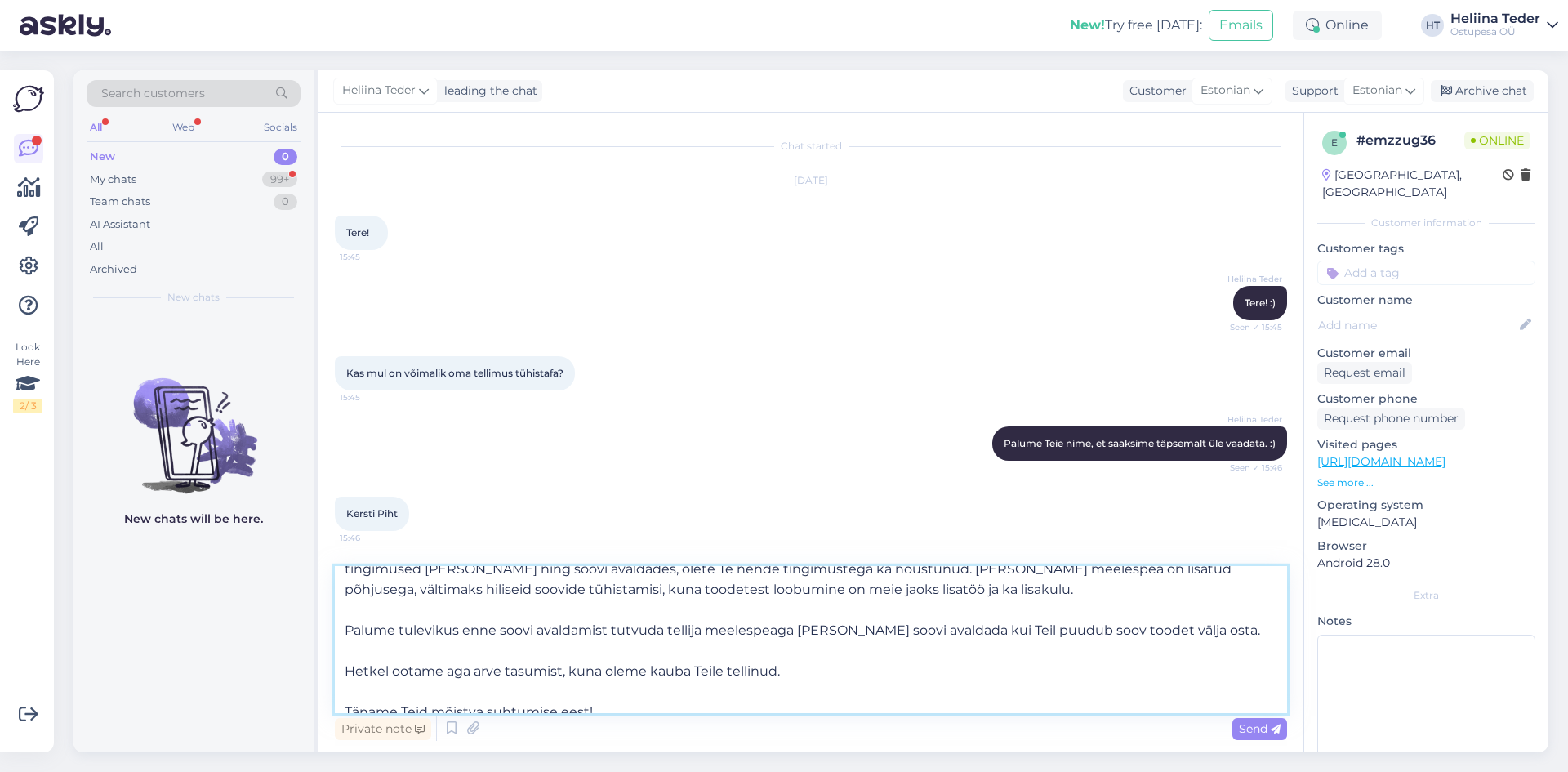
scroll to position [49, 0]
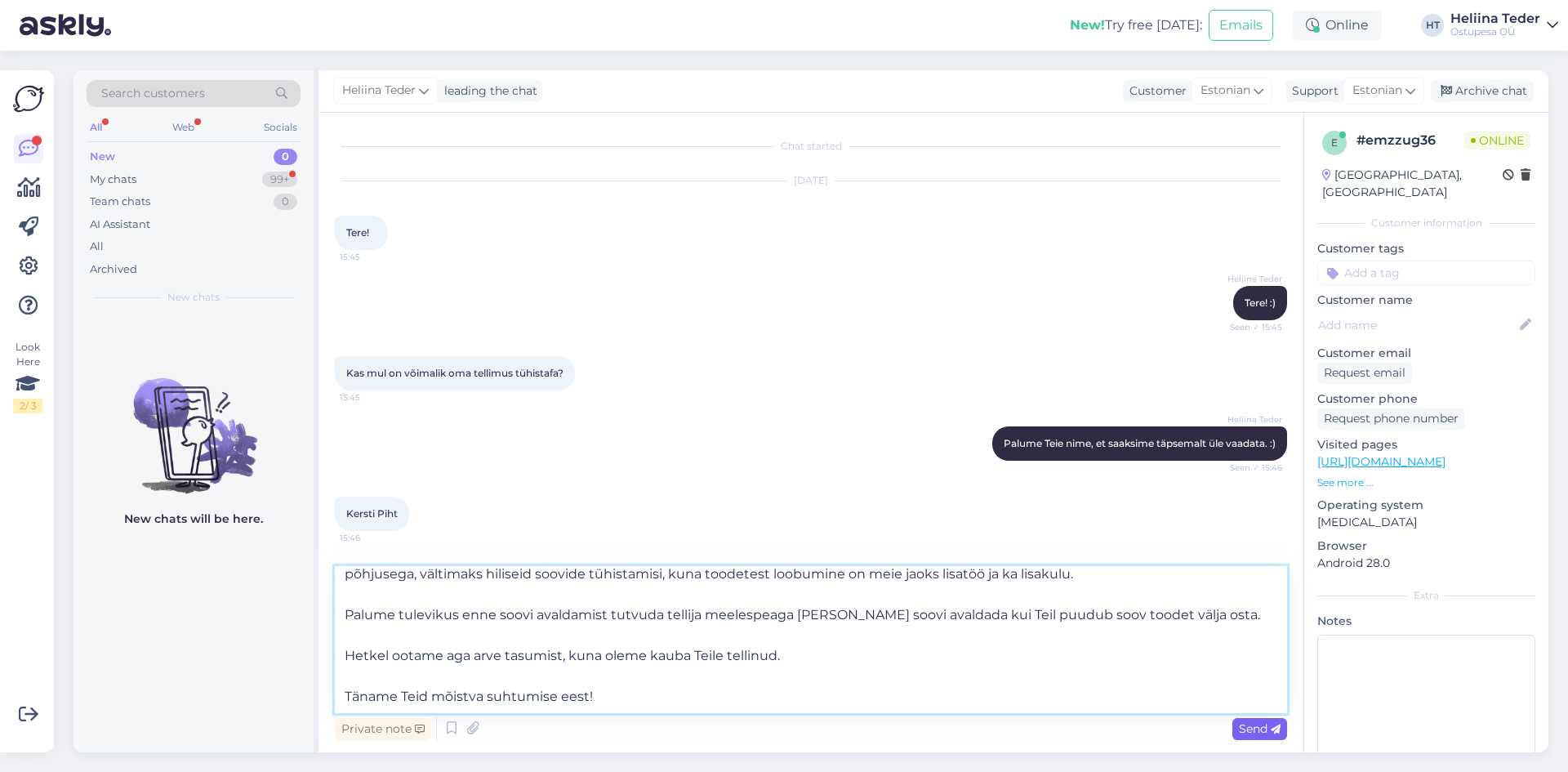
type textarea "[PERSON_NAME] tellinud vastavalt soovidele, arvestades [PERSON_NAME]/soovidega.…"
click at [1241, 724] on span "Send" at bounding box center [1260, 729] width 42 height 15
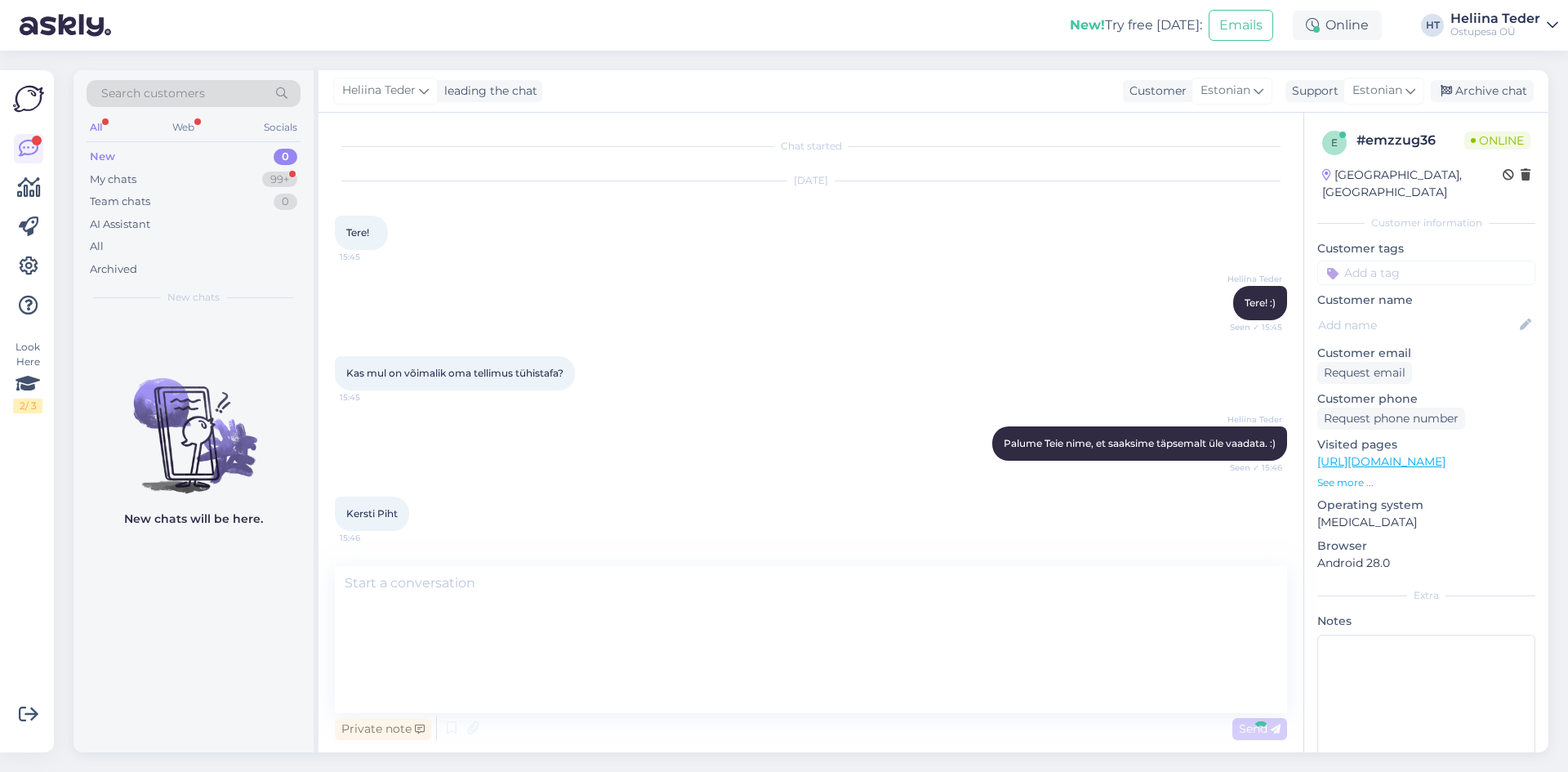
scroll to position [0, 0]
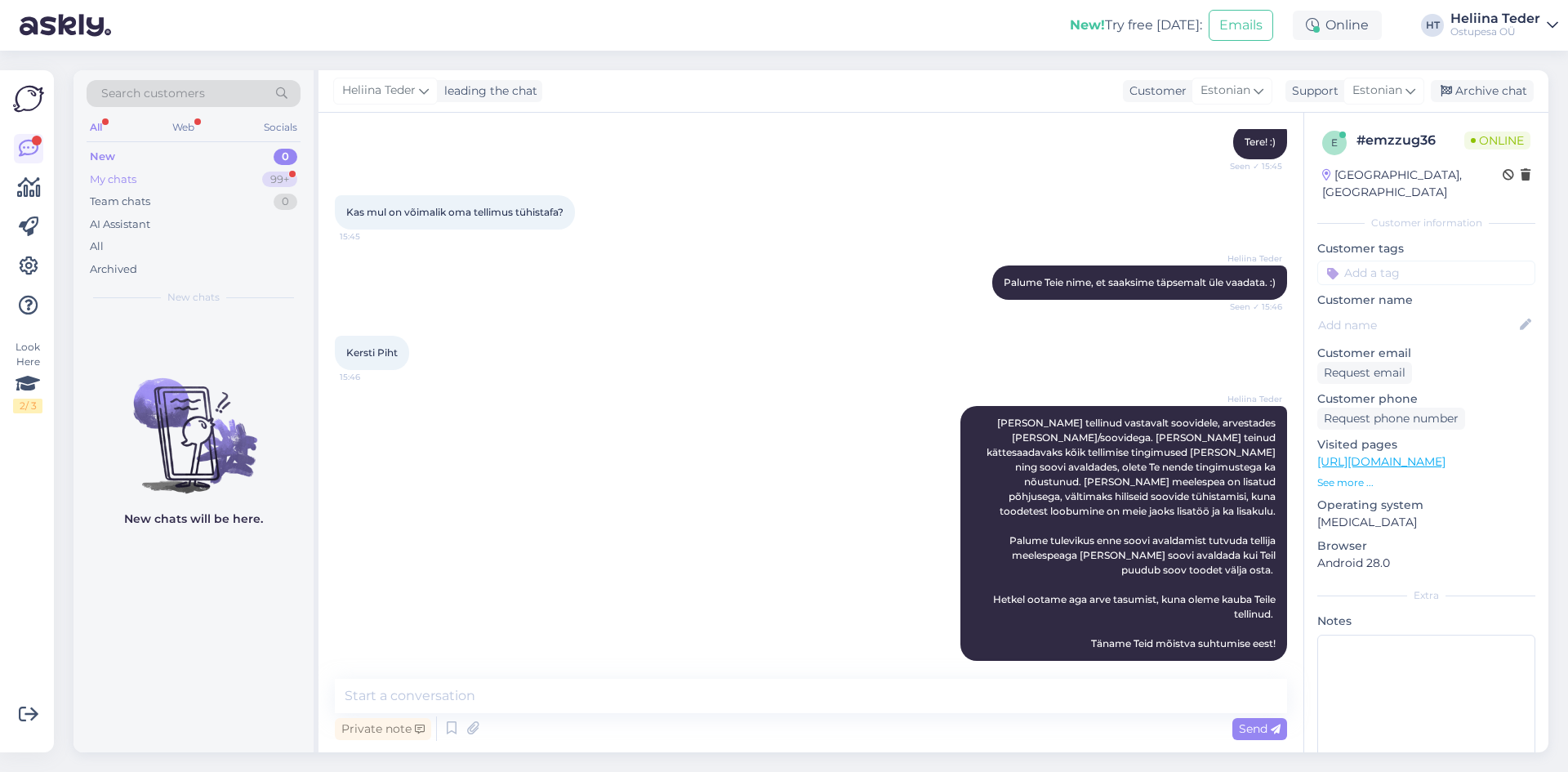
click at [182, 172] on div "My chats 99+" at bounding box center [194, 180] width 214 height 23
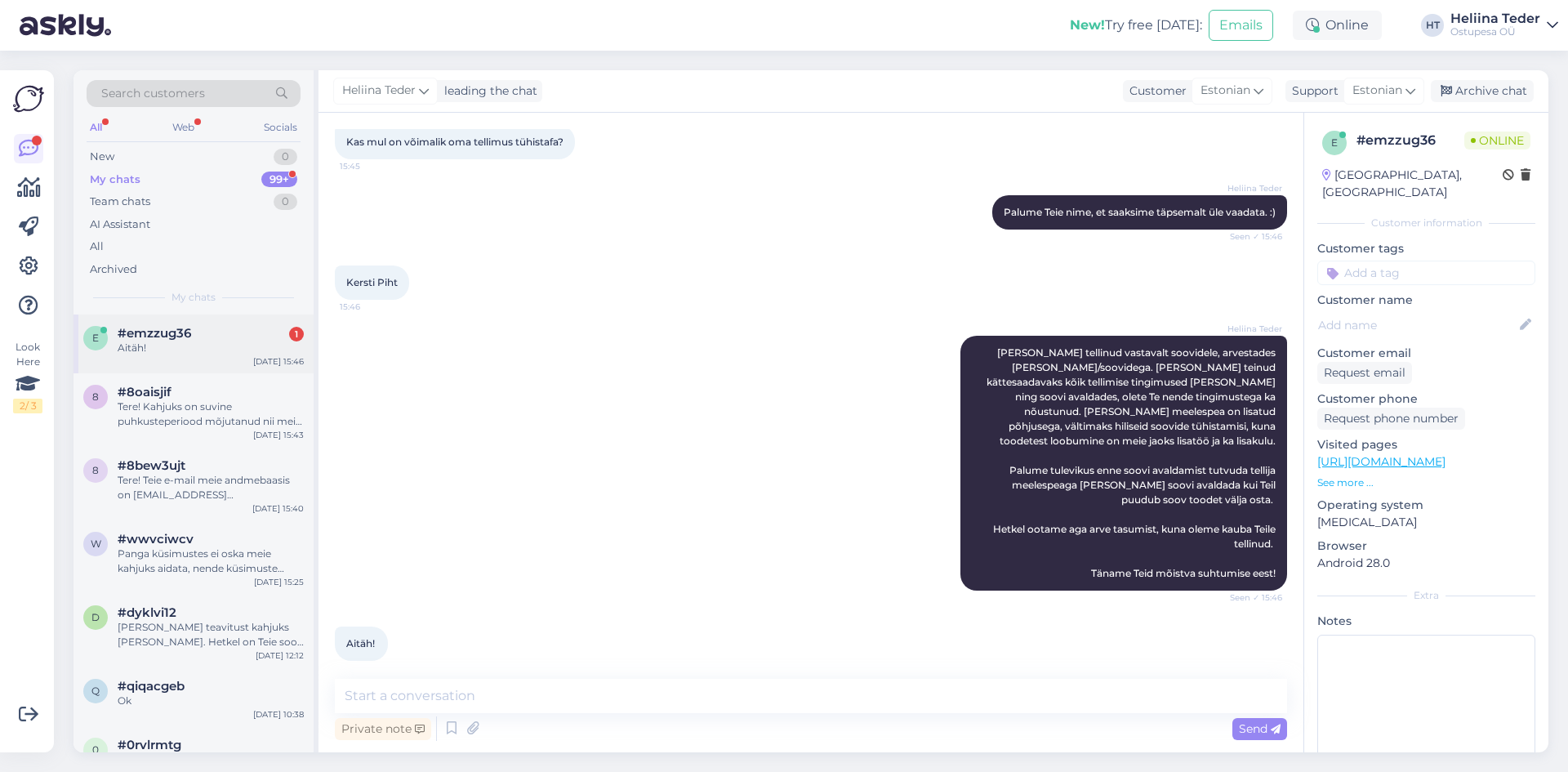
click at [165, 352] on div "Aitäh!" at bounding box center [211, 348] width 186 height 15
click at [132, 155] on div "New 1" at bounding box center [194, 157] width 214 height 23
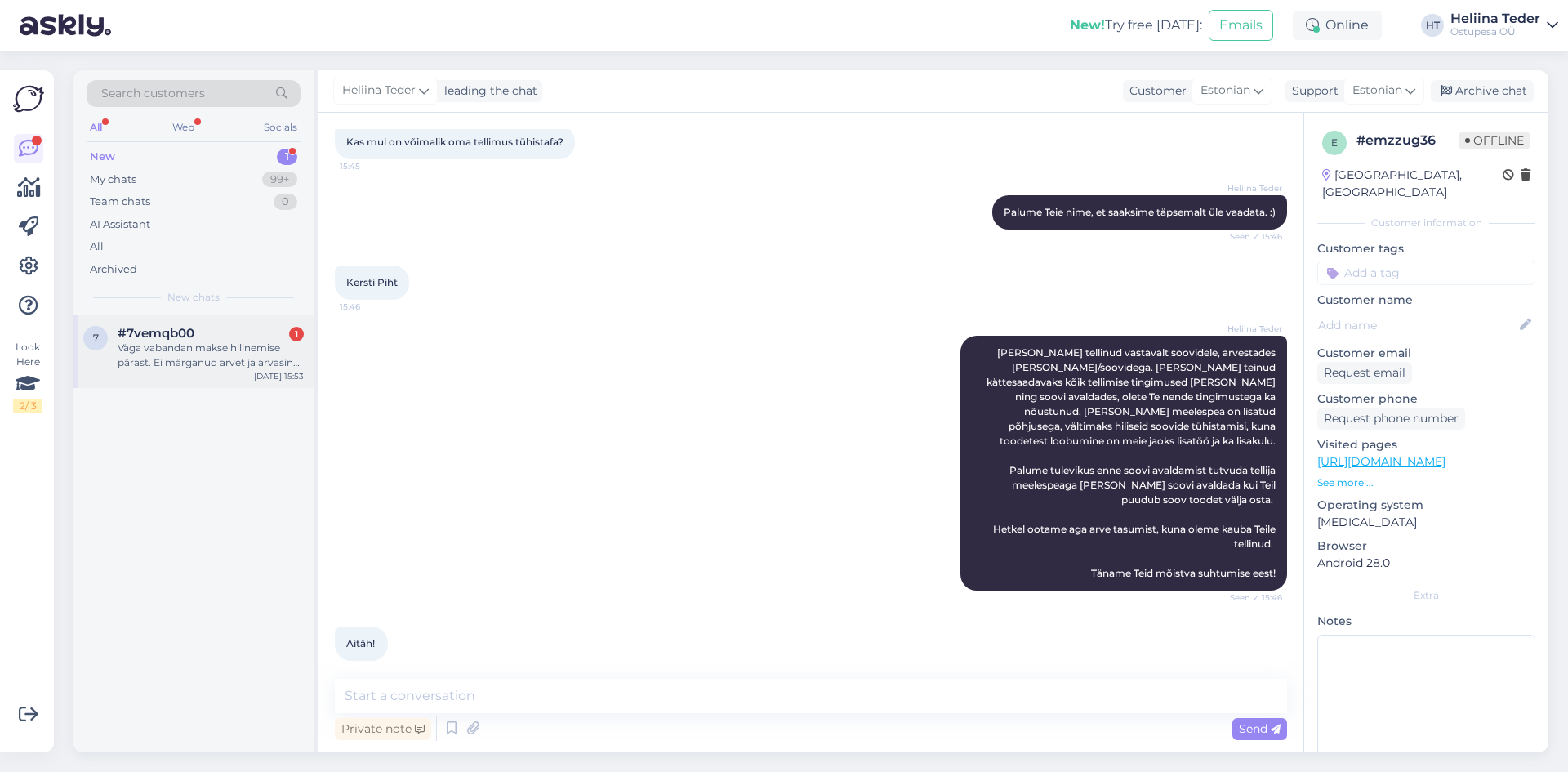
click at [195, 380] on div "7 #7vemqb00 1 Väga vabandan makse hilinemise pärast. Ei märganud arvet ja arvas…" at bounding box center [193, 351] width 240 height 73
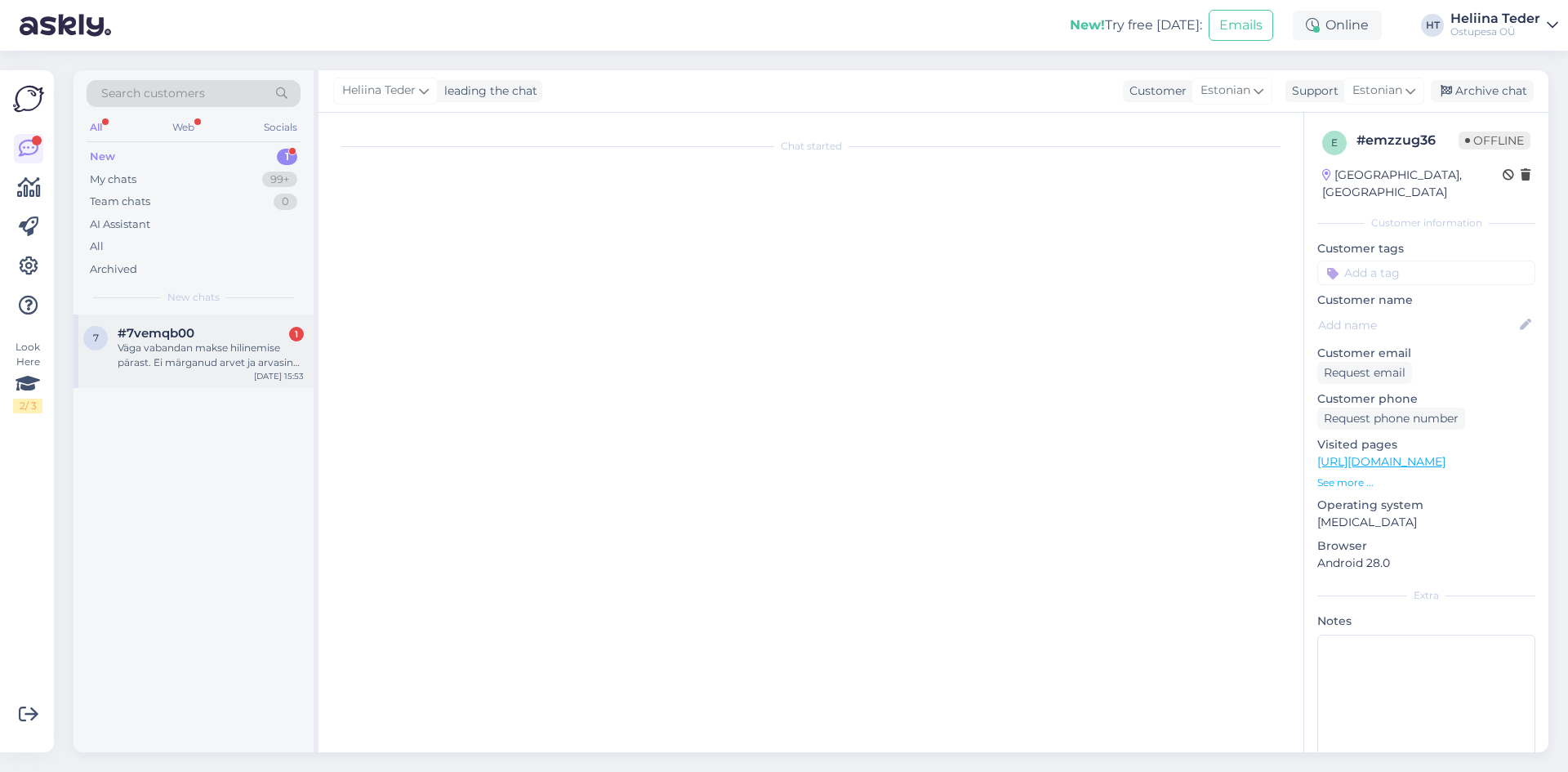
scroll to position [0, 0]
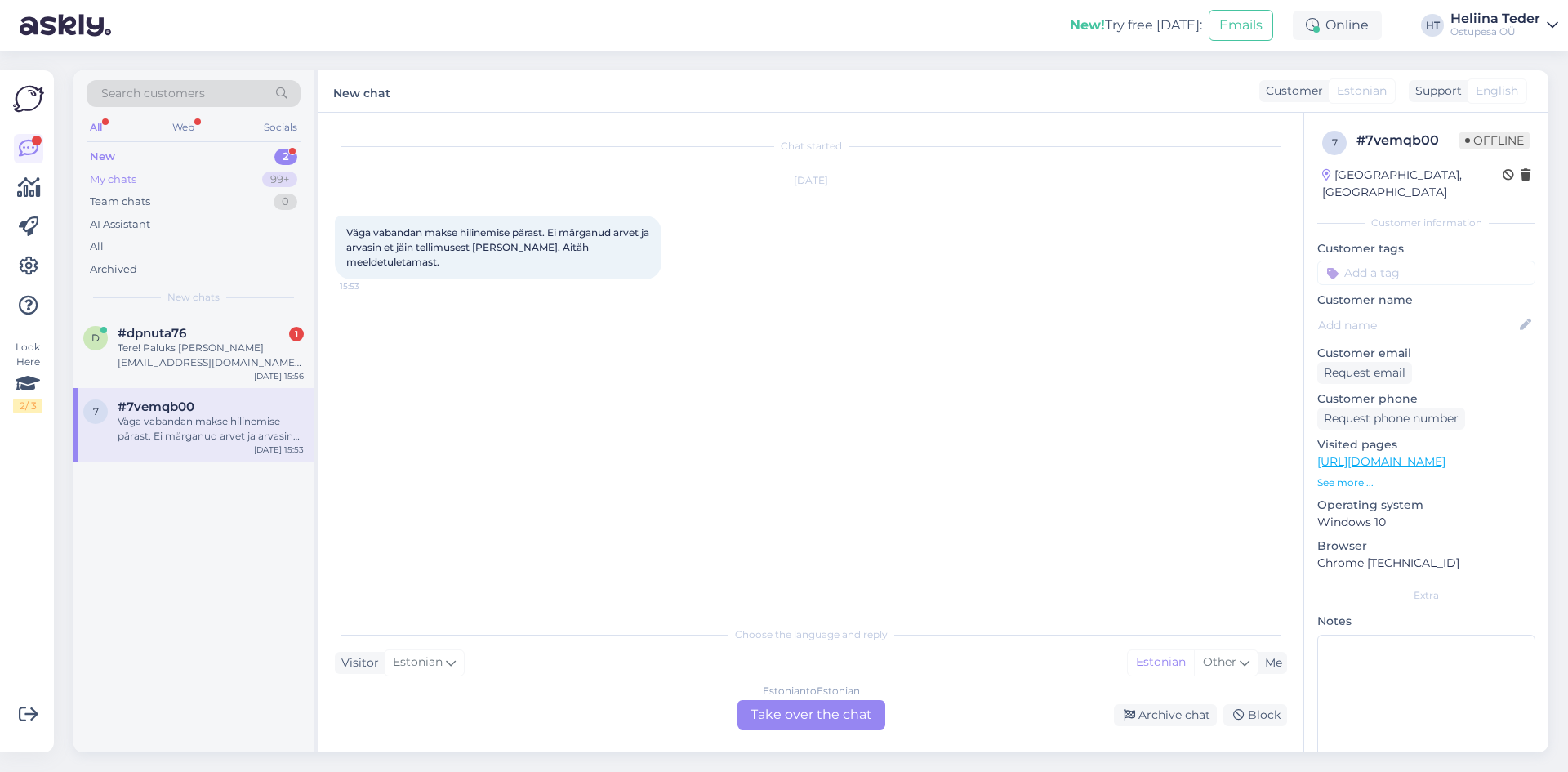
click at [121, 180] on div "My chats" at bounding box center [113, 180] width 46 height 16
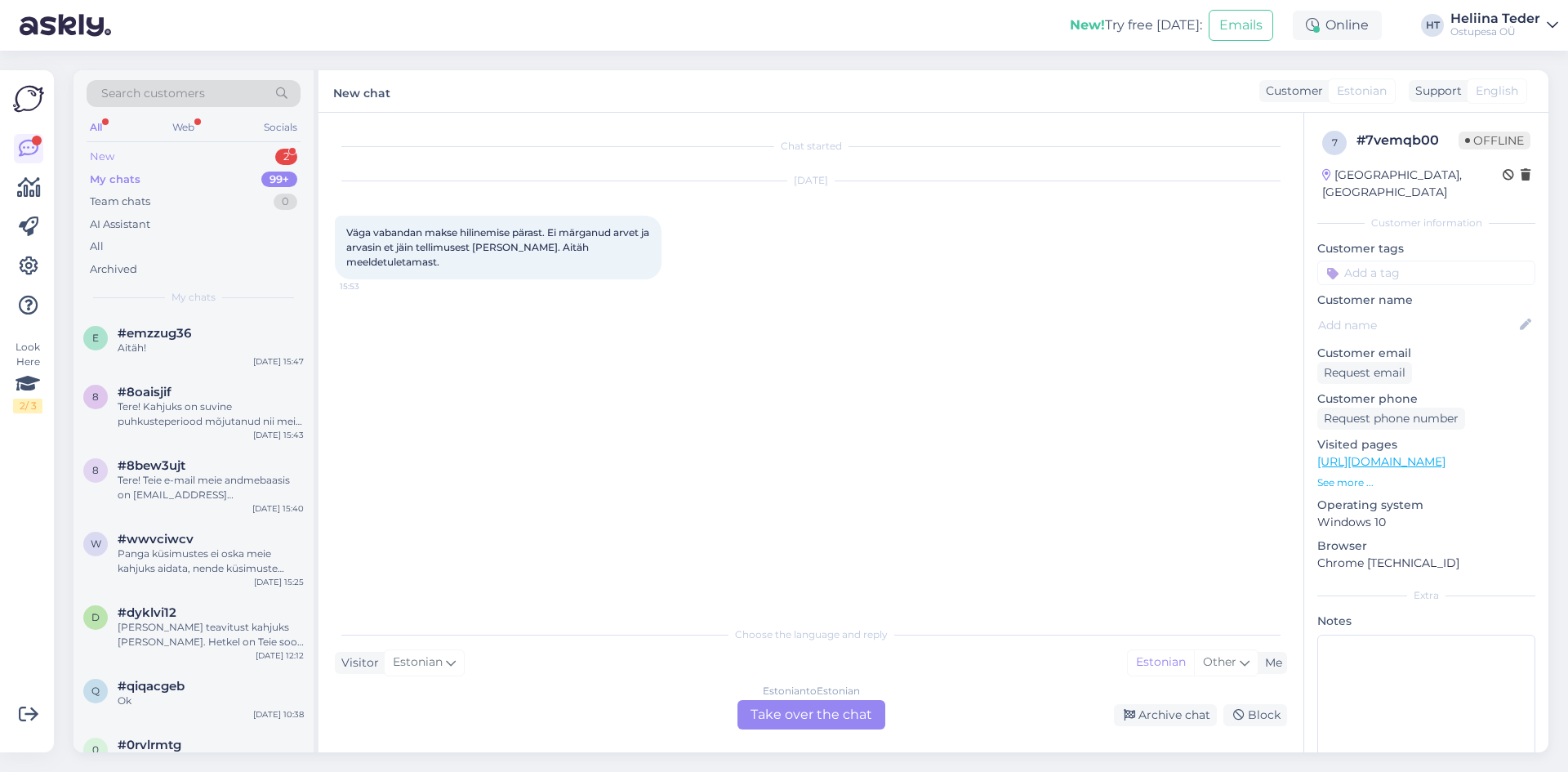
click at [135, 156] on div "New 2" at bounding box center [194, 157] width 214 height 23
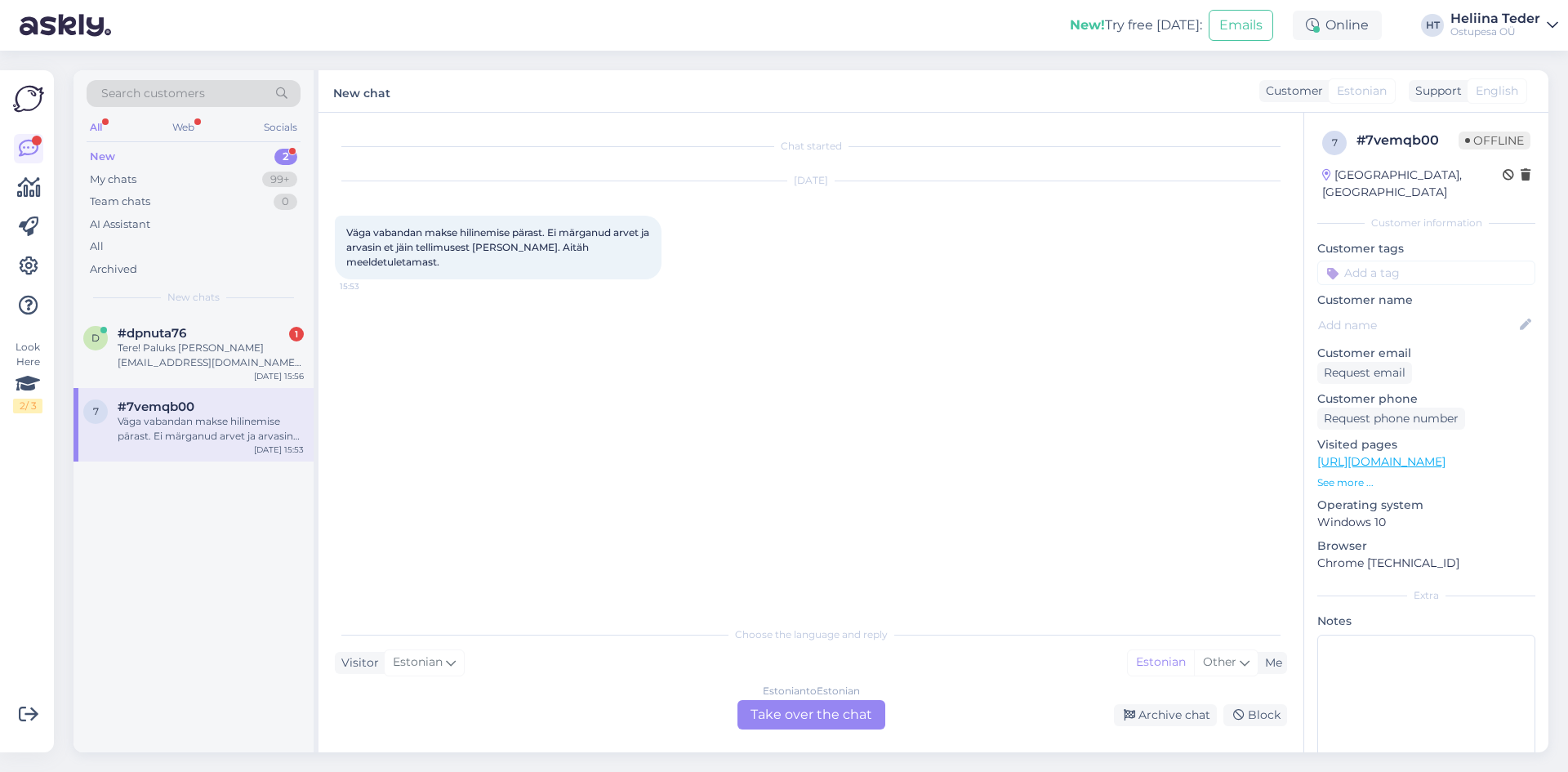
click at [154, 364] on div "Tere! Paluks [PERSON_NAME] [EMAIL_ADDRESS][DOMAIN_NAME] [PERSON_NAME] saata. Sm…" at bounding box center [211, 355] width 186 height 30
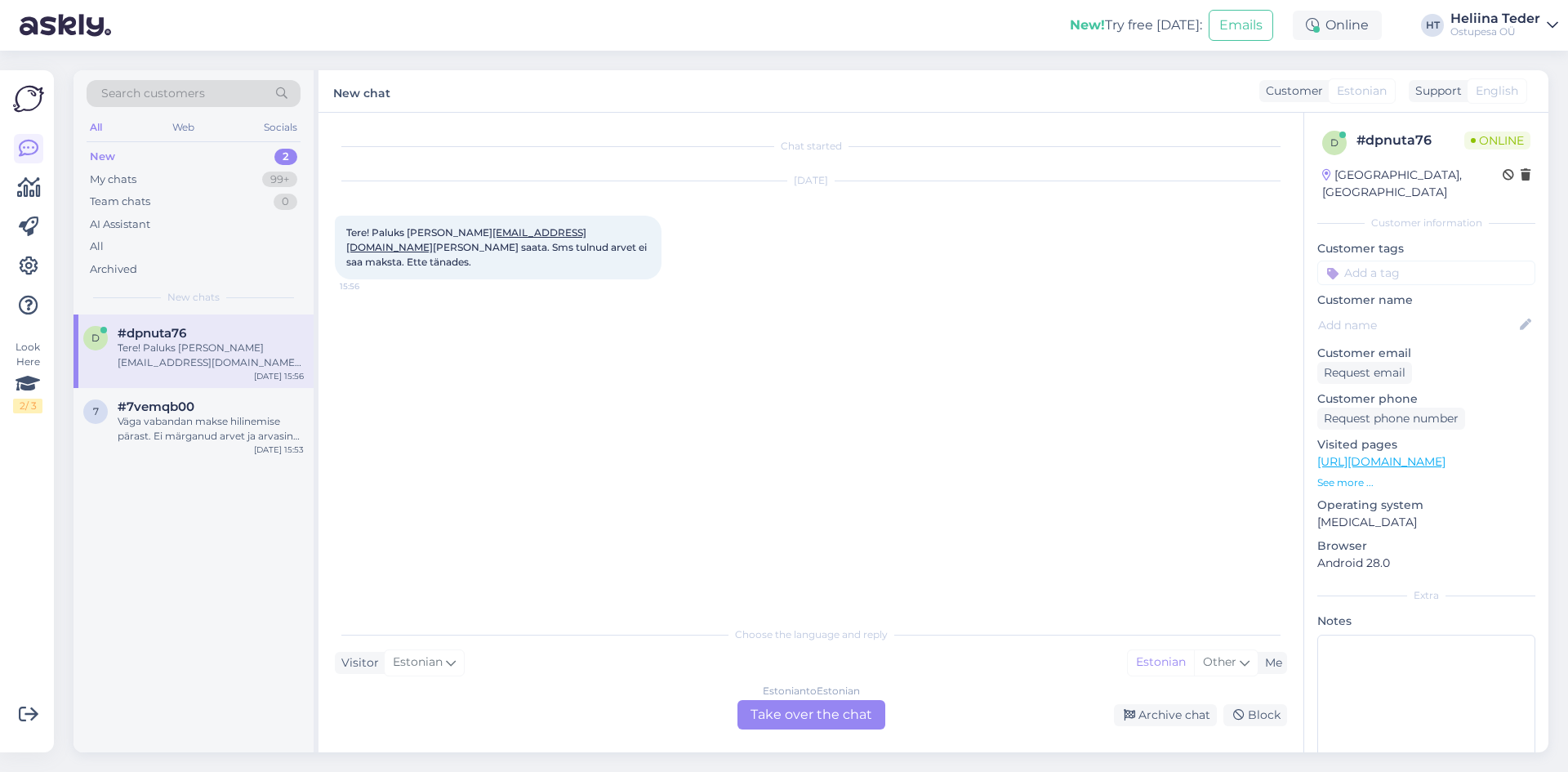
click at [791, 727] on div "Estonian to Estonian Take over the chat" at bounding box center [811, 715] width 148 height 30
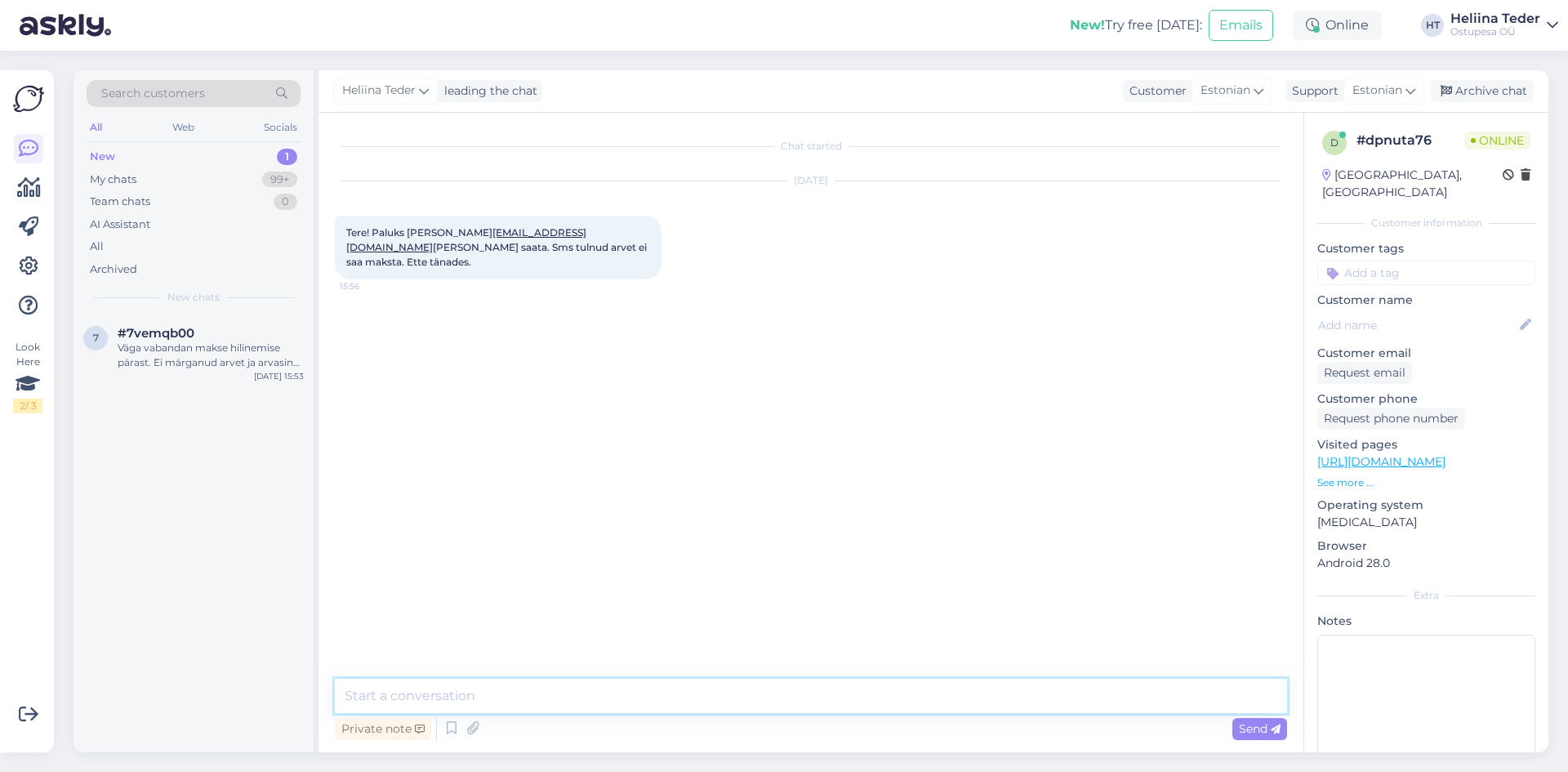
click at [616, 691] on textarea at bounding box center [810, 696] width 952 height 35
drag, startPoint x: 559, startPoint y: 228, endPoint x: 464, endPoint y: 232, distance: 95.1
click at [464, 232] on span "Tere! Paluks [PERSON_NAME] [EMAIL_ADDRESS][DOMAIN_NAME] [PERSON_NAME] saata. Sm…" at bounding box center [498, 247] width 303 height 42
copy span "[EMAIL_ADDRESS][DOMAIN_NAME]"
drag, startPoint x: 448, startPoint y: 697, endPoint x: 348, endPoint y: 697, distance: 100.0
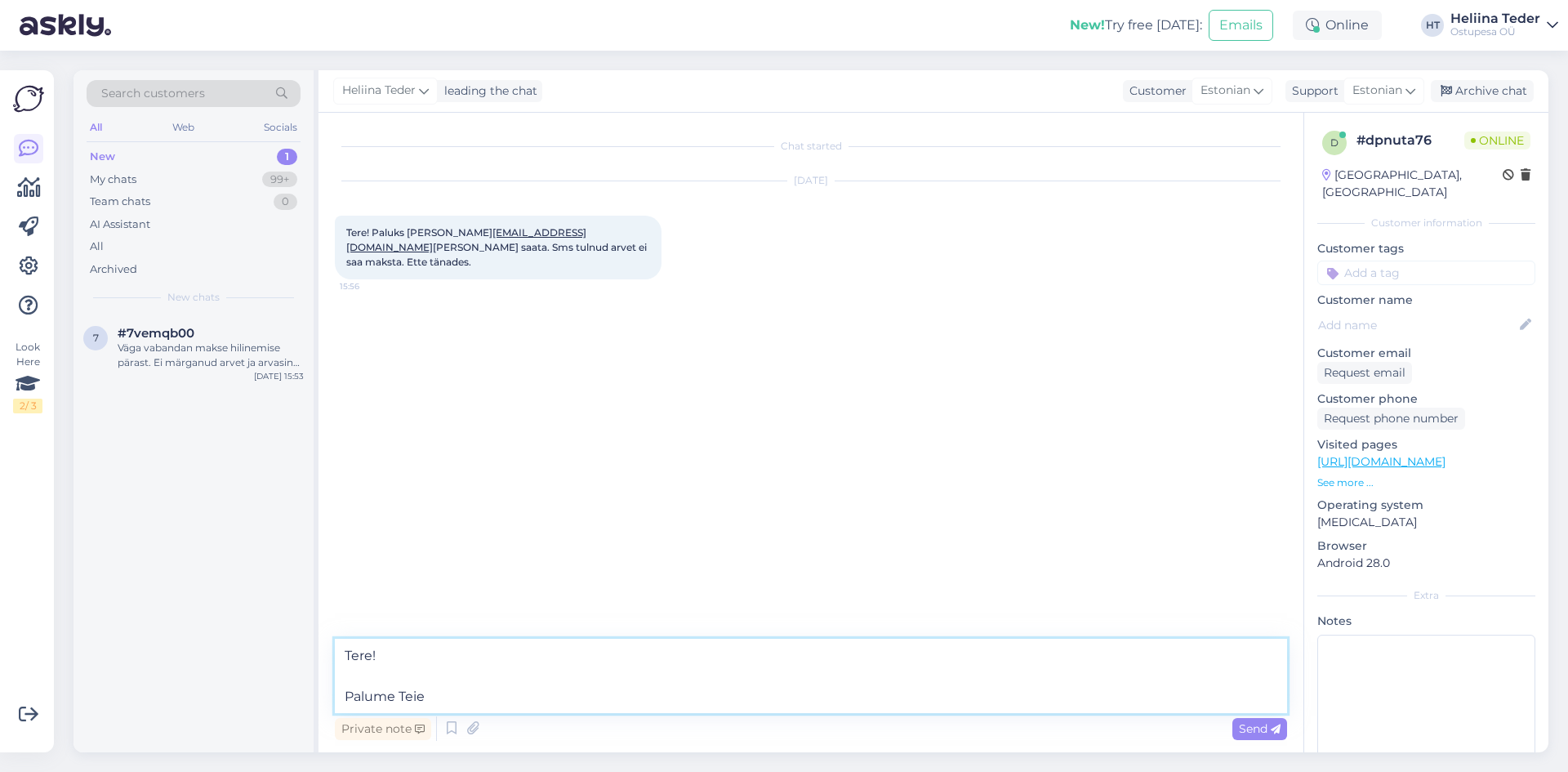
click at [348, 697] on textarea "Tere! Palume Teie" at bounding box center [810, 676] width 952 height 74
paste textarea "[URL][DOMAIN_NAME]"
type textarea "Tere! [PERSON_NAME] on siin lingil: [URL][DOMAIN_NAME]"
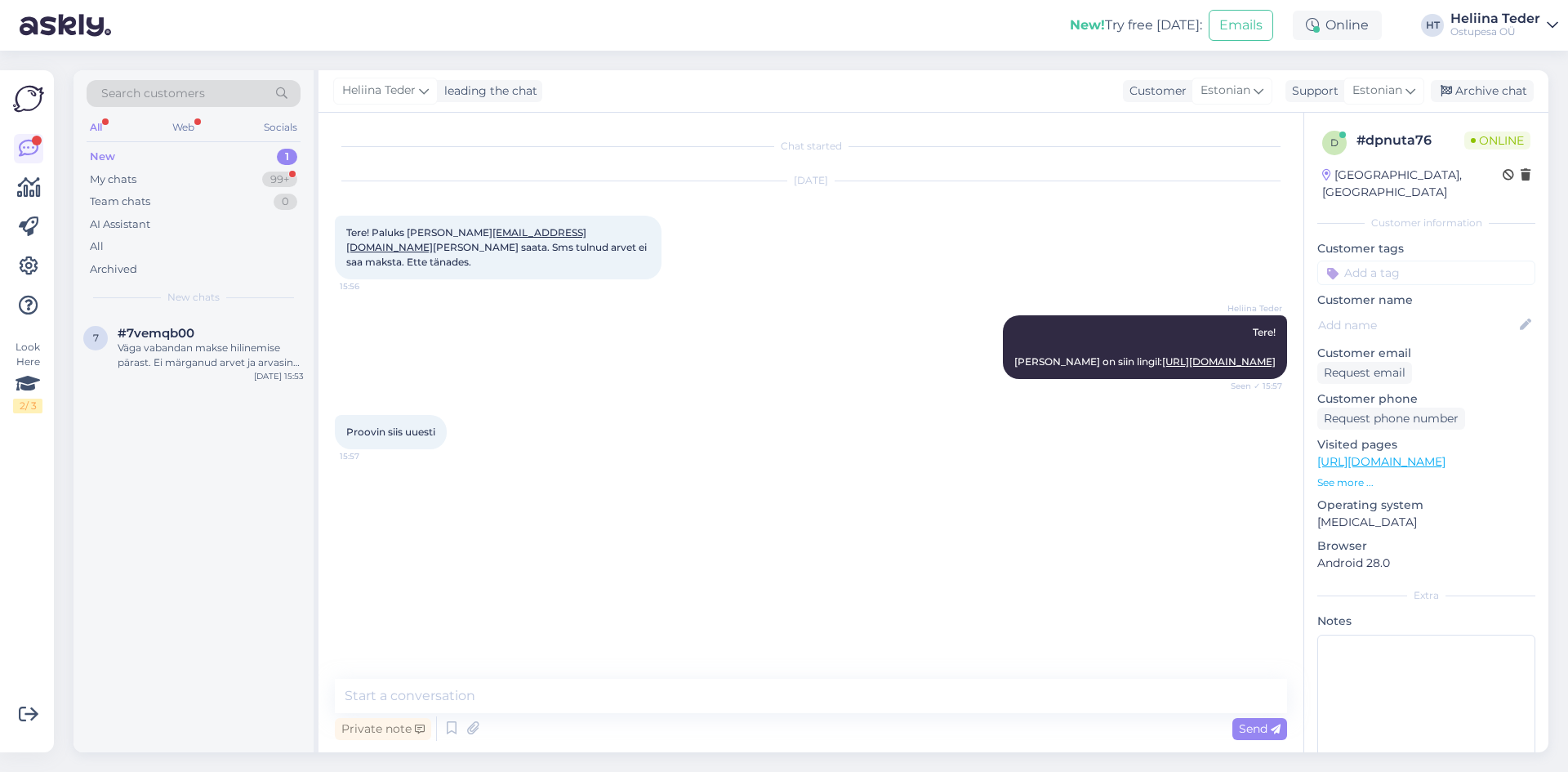
click at [129, 163] on div "New 1" at bounding box center [194, 157] width 214 height 23
click at [129, 172] on div "My chats" at bounding box center [113, 180] width 46 height 16
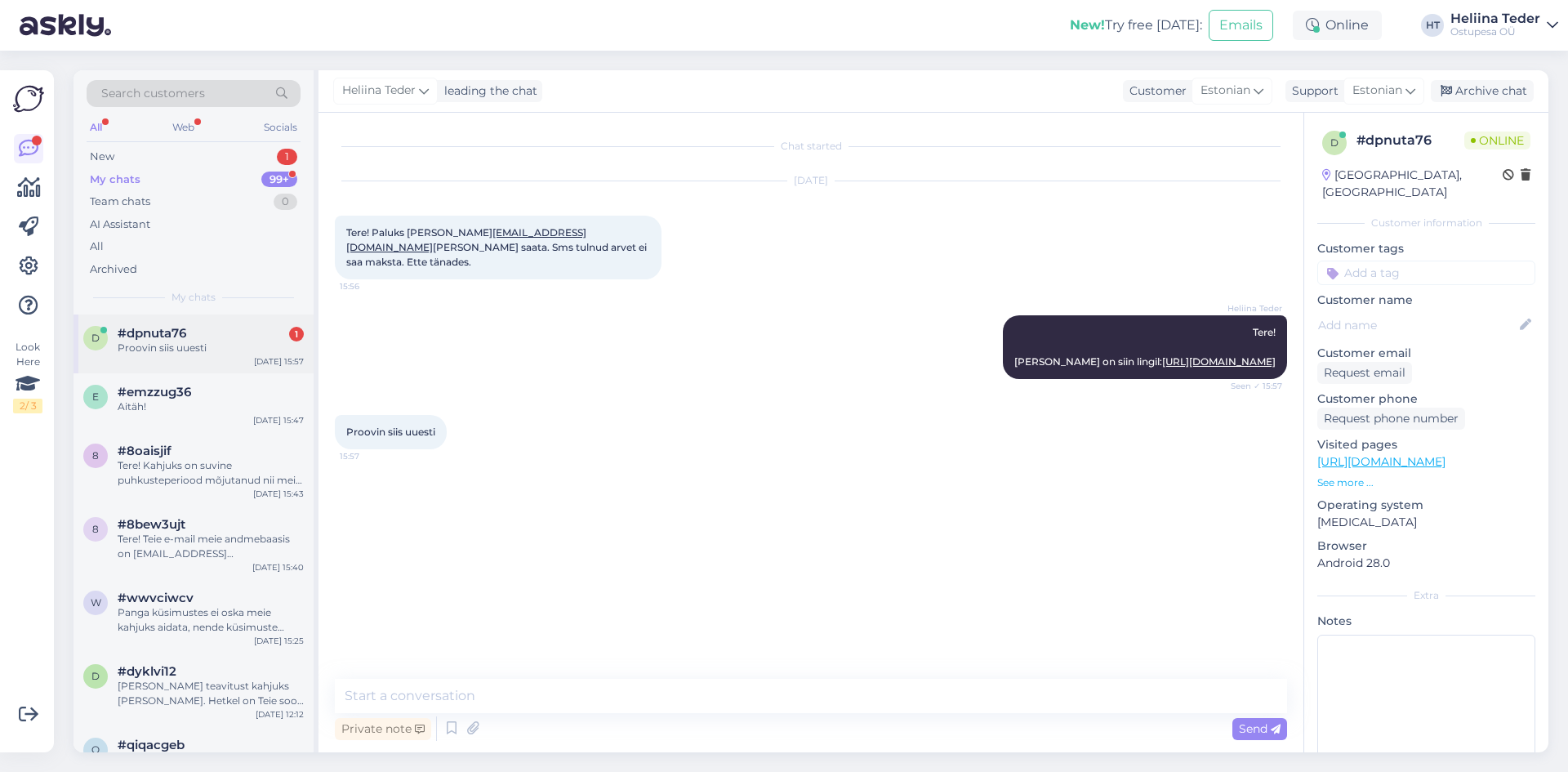
click at [174, 344] on div "Proovin siis uuesti" at bounding box center [211, 348] width 186 height 15
click at [193, 157] on div "New 1" at bounding box center [194, 157] width 214 height 23
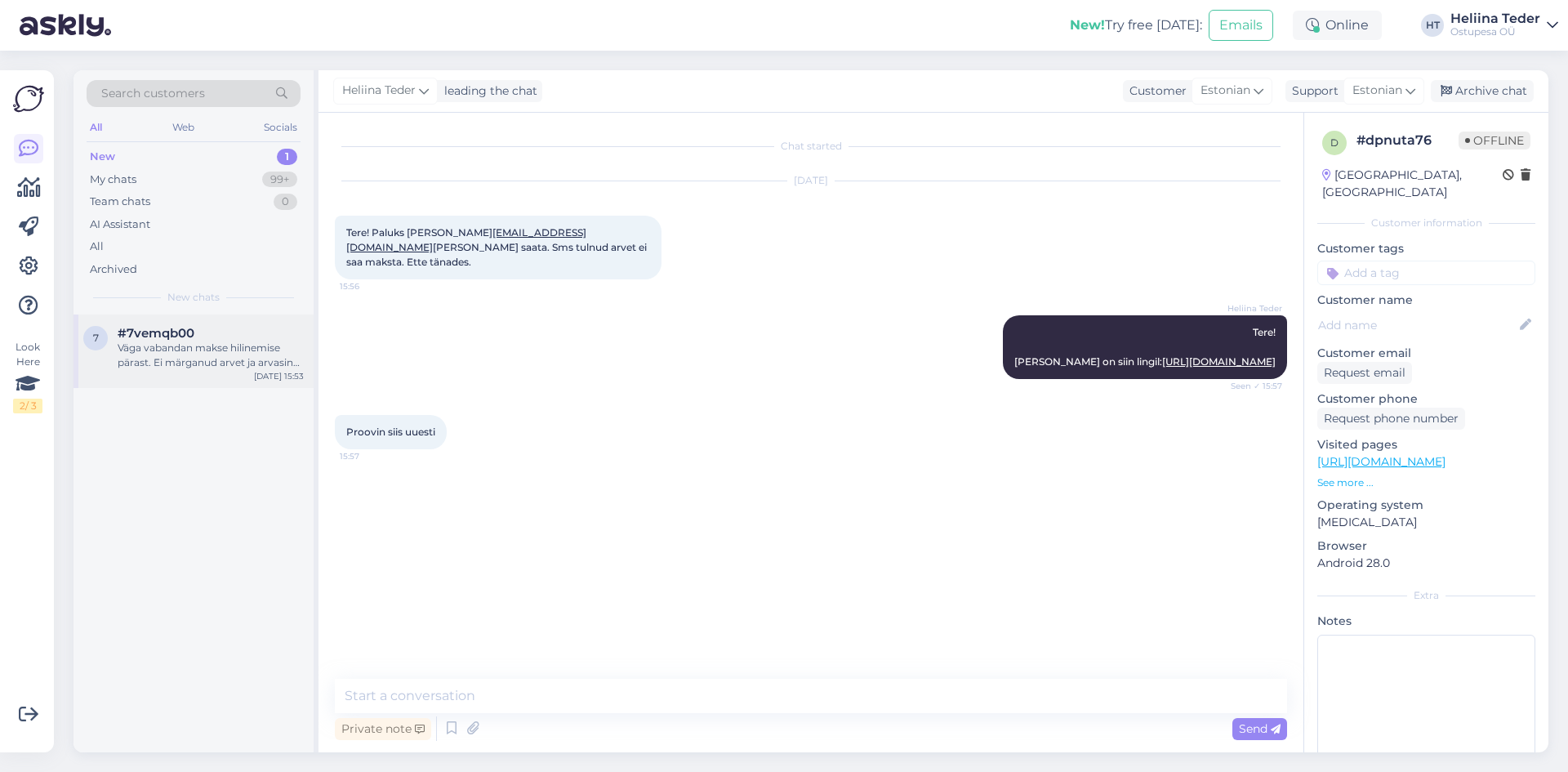
click at [162, 357] on div "Väga vabandan makse hilinemise pärast. Ei märganud arvet ja arvasin et jäin tel…" at bounding box center [211, 355] width 186 height 30
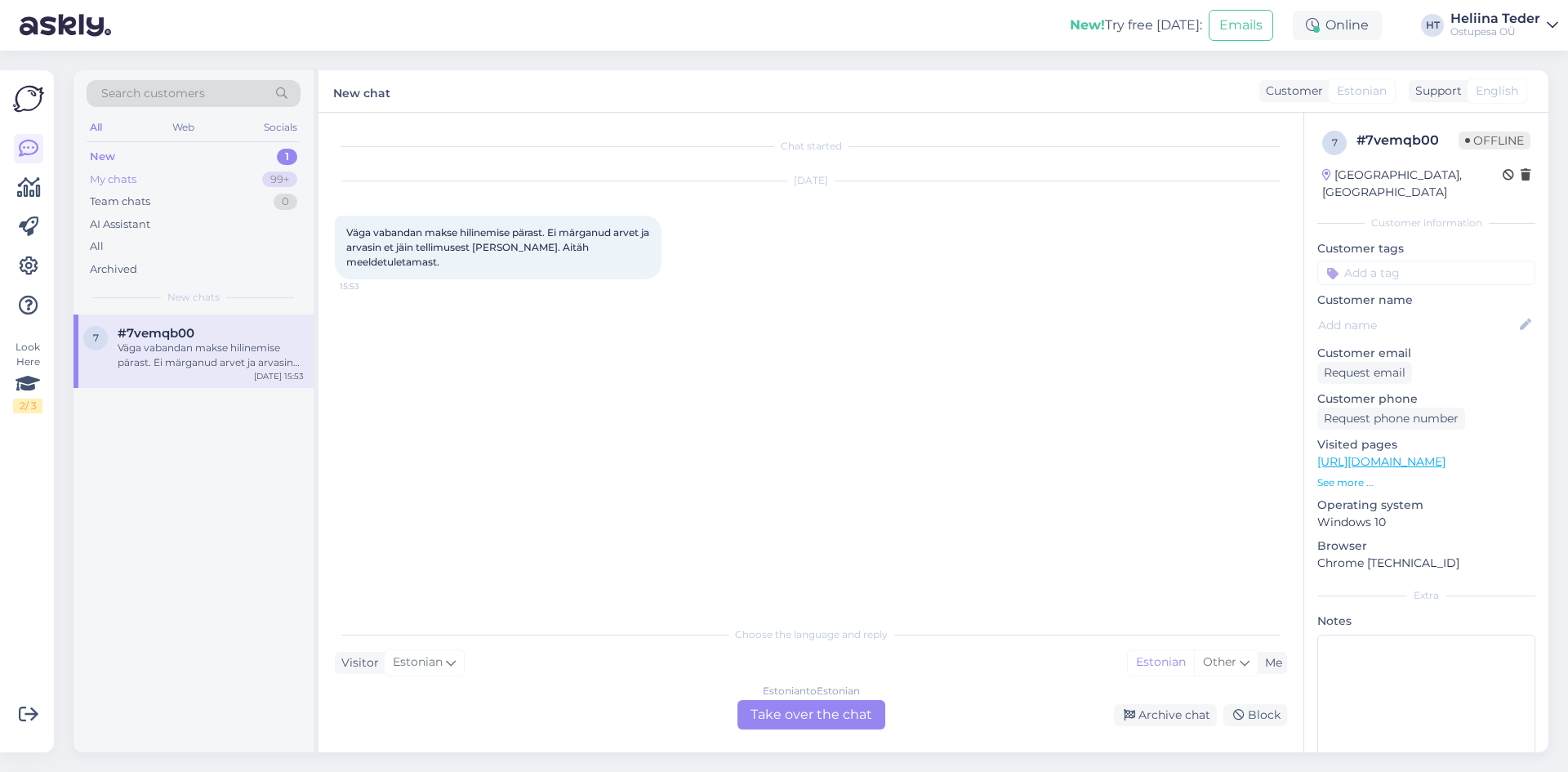
click at [150, 186] on div "My chats 99+" at bounding box center [194, 180] width 214 height 23
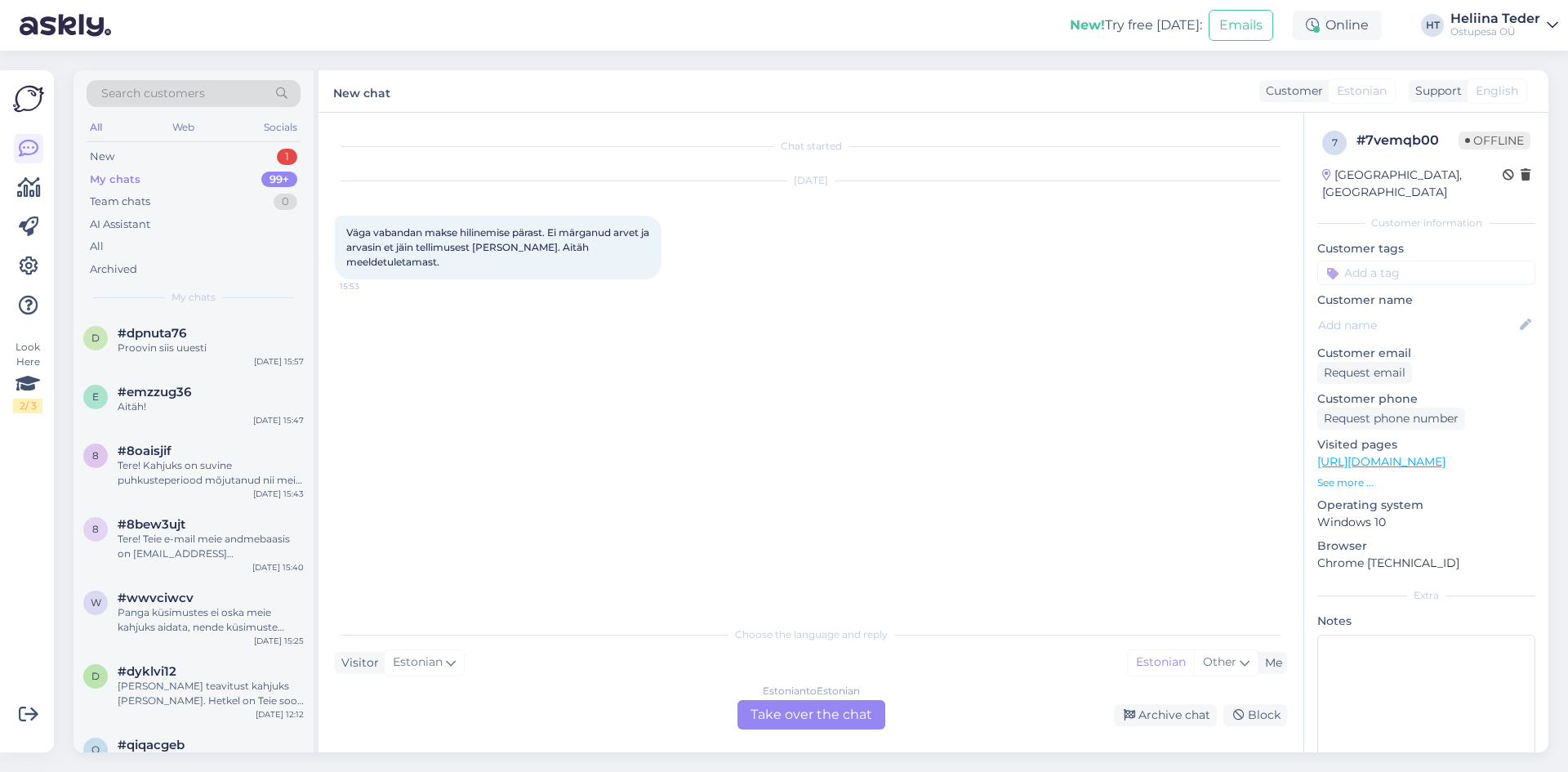
click at [805, 710] on div "Estonian to Estonian Take over the chat" at bounding box center [811, 715] width 148 height 30
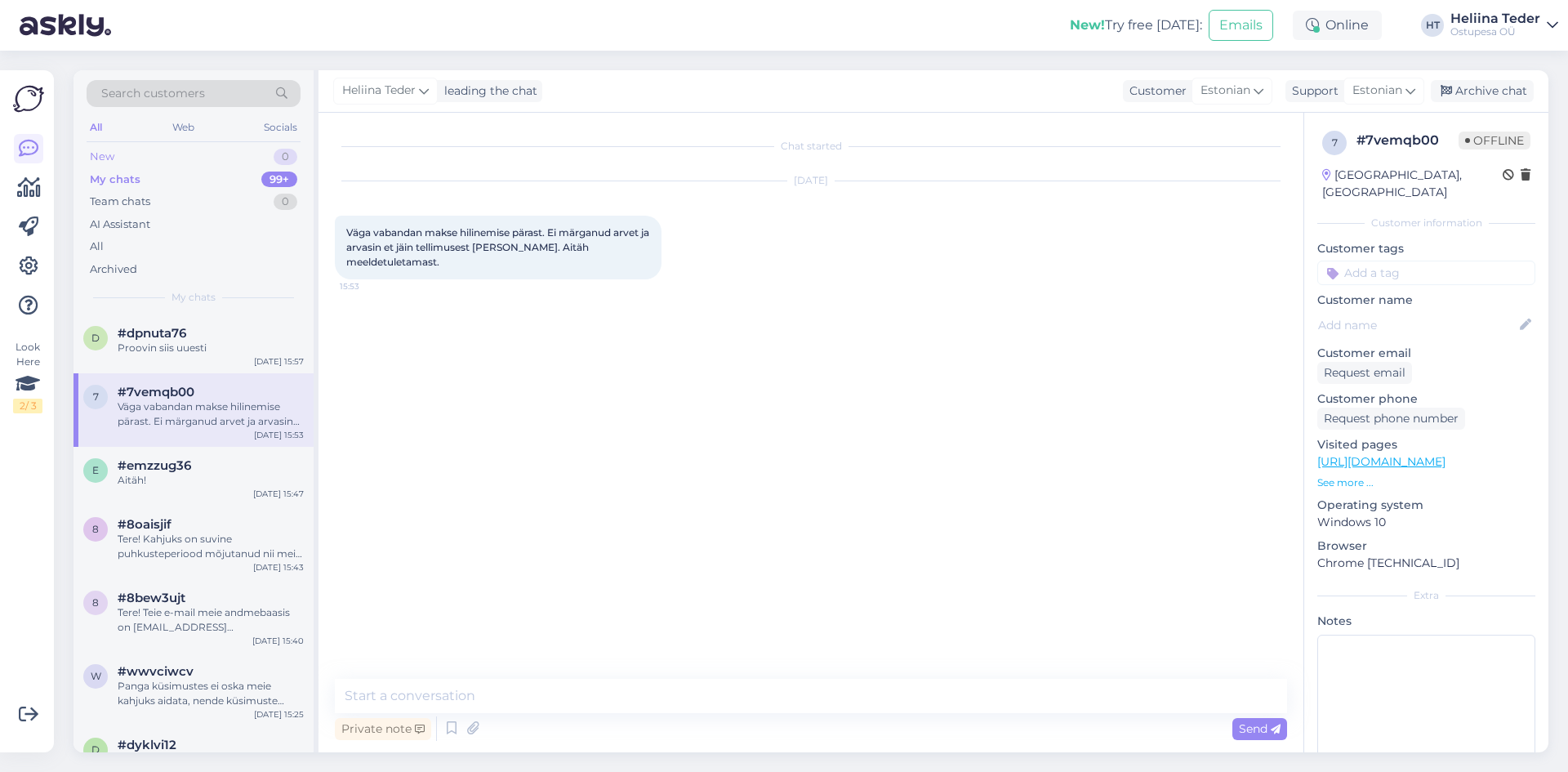
click at [154, 154] on div "New 0" at bounding box center [194, 157] width 214 height 23
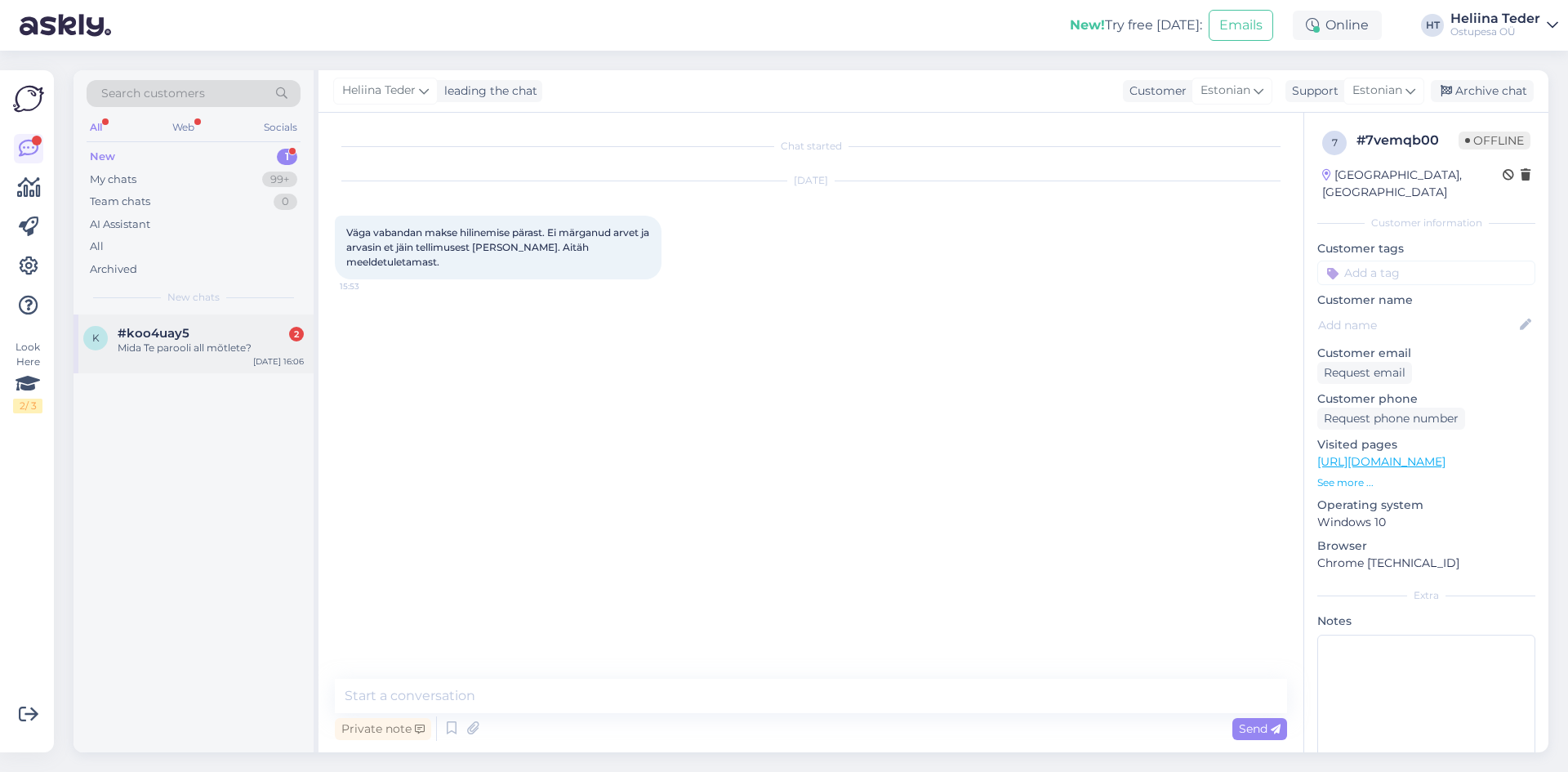
click at [233, 318] on div "k #koo4uay5 2 Mida Te parooli all mõtlete? [DATE] 16:06" at bounding box center [193, 343] width 240 height 59
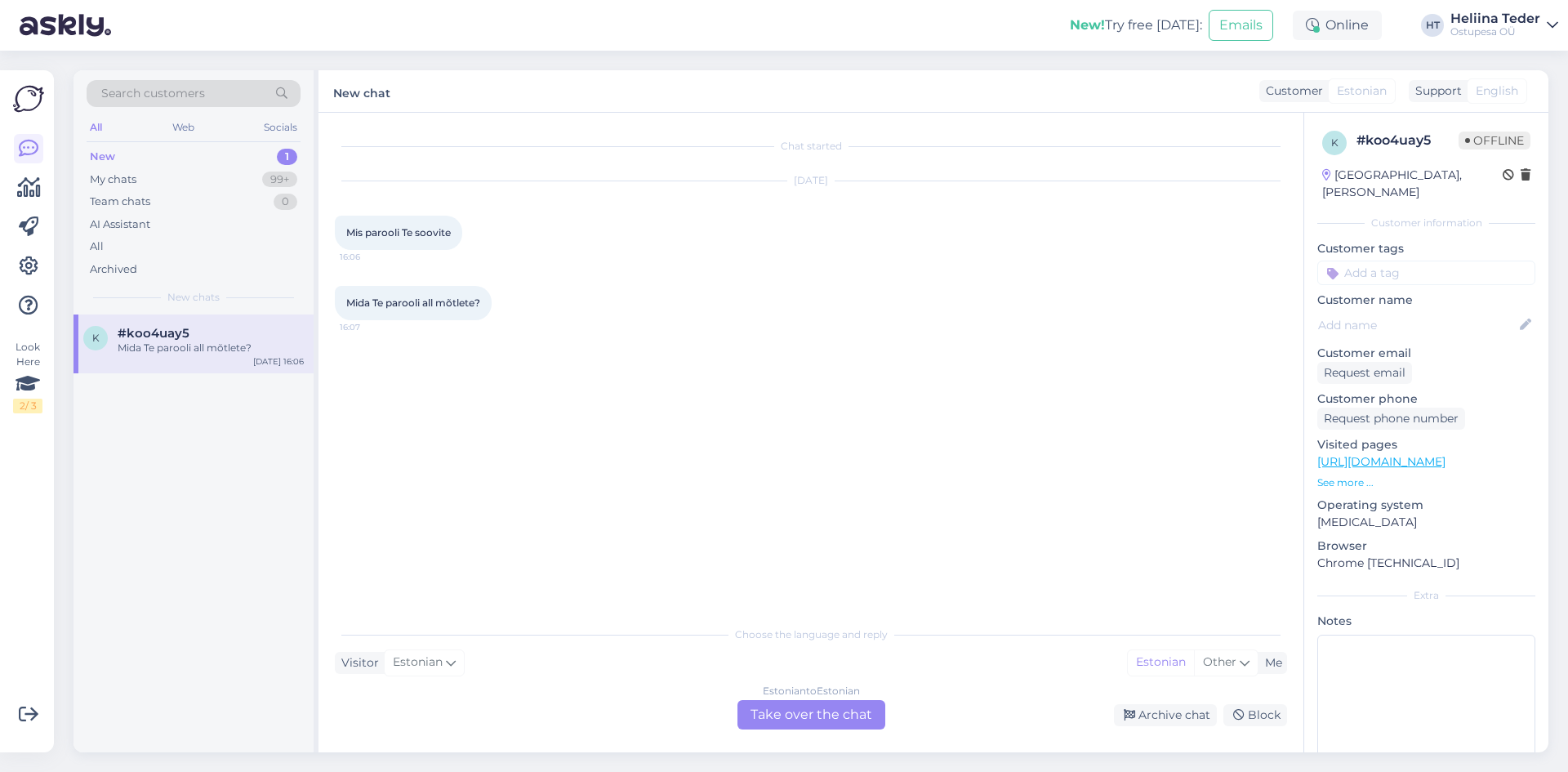
click at [813, 712] on div "Estonian to Estonian Take over the chat" at bounding box center [811, 715] width 148 height 30
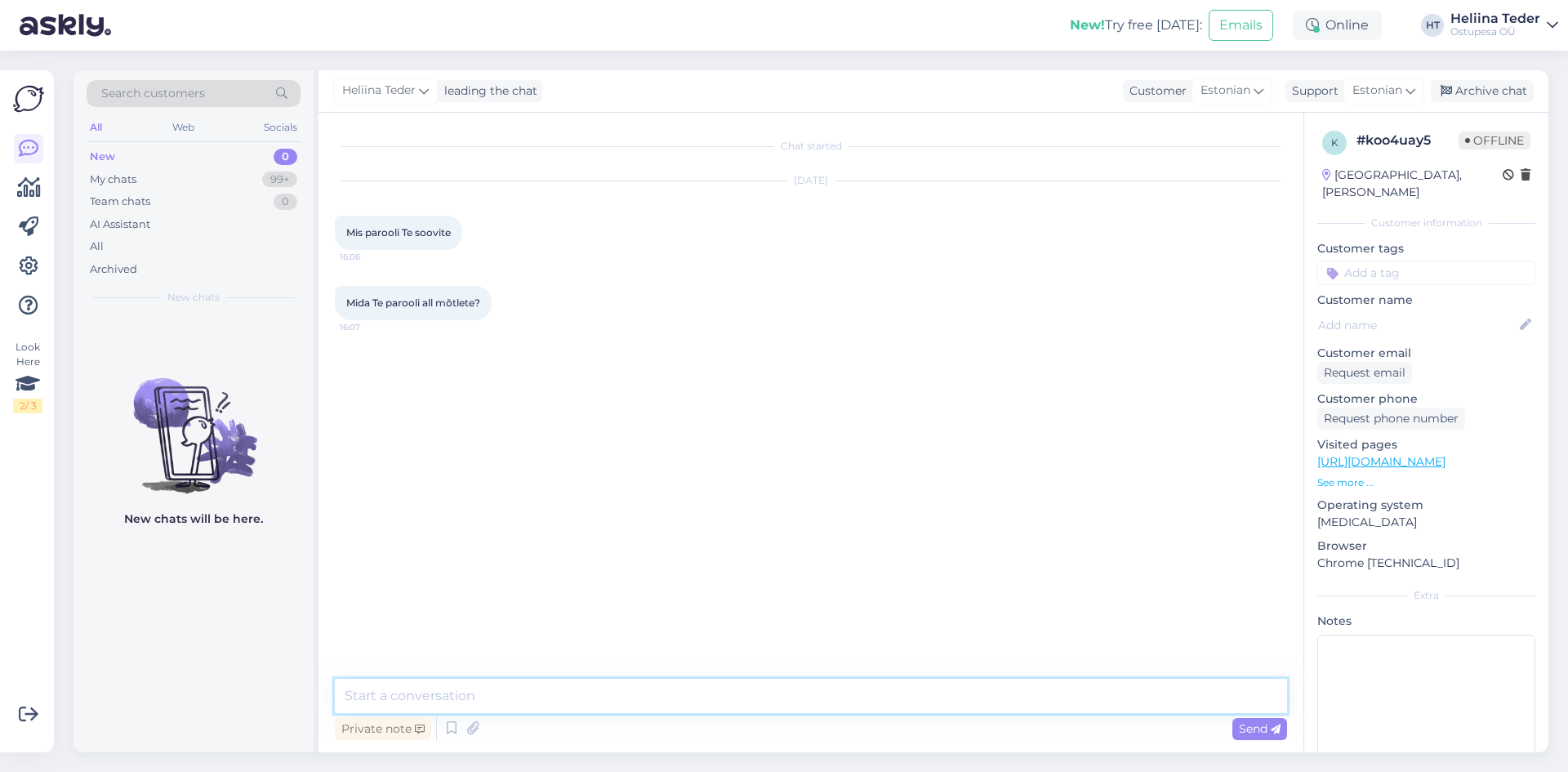
click at [579, 708] on textarea at bounding box center [810, 696] width 952 height 35
type textarea "Tere! Arve tasumiseks ei [PERSON_NAME] Ostupesa kodulehele sisse logida. Jätke …"
